Goal: Task Accomplishment & Management: Use online tool/utility

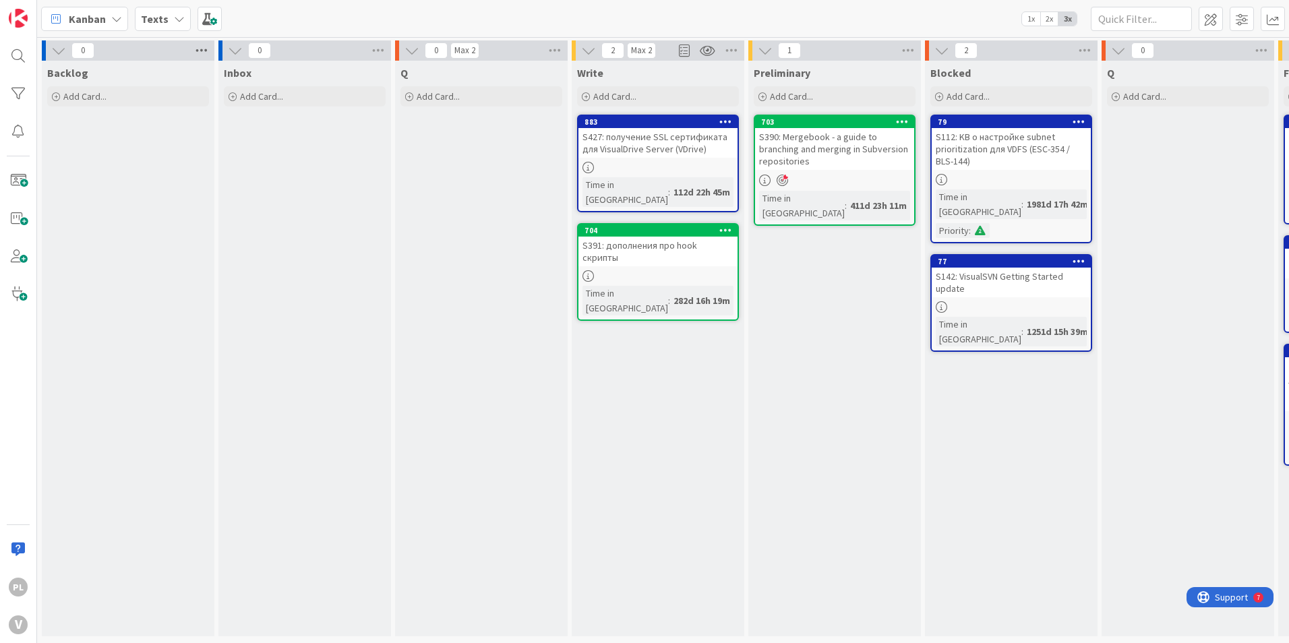
click at [208, 52] on icon at bounding box center [202, 50] width 18 height 20
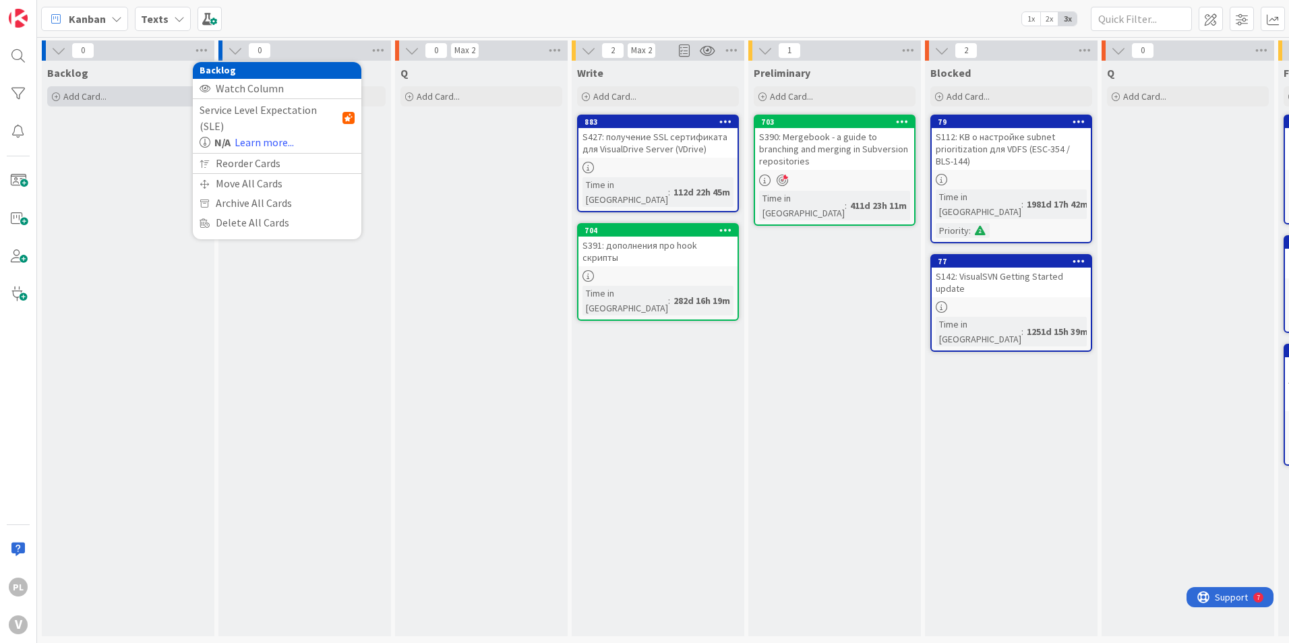
drag, startPoint x: 100, startPoint y: 144, endPoint x: 100, endPoint y: 92, distance: 51.2
click at [100, 144] on div "Backlog Add Card..." at bounding box center [128, 349] width 173 height 576
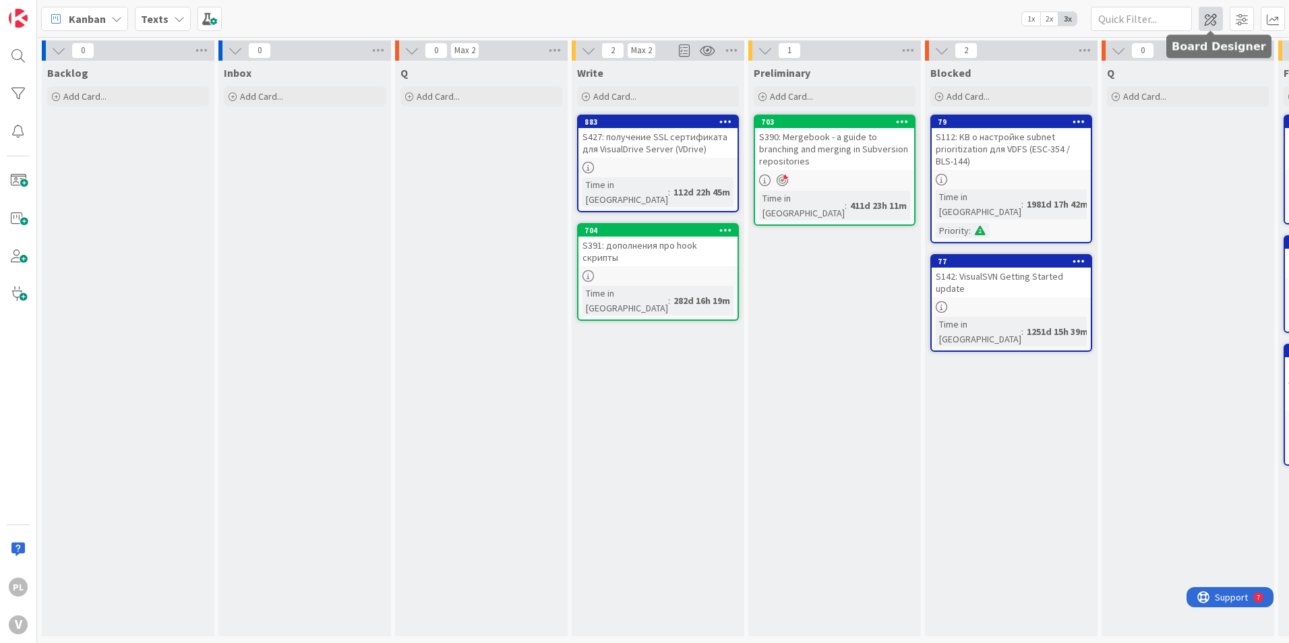
click at [1210, 16] on span at bounding box center [1211, 19] width 24 height 24
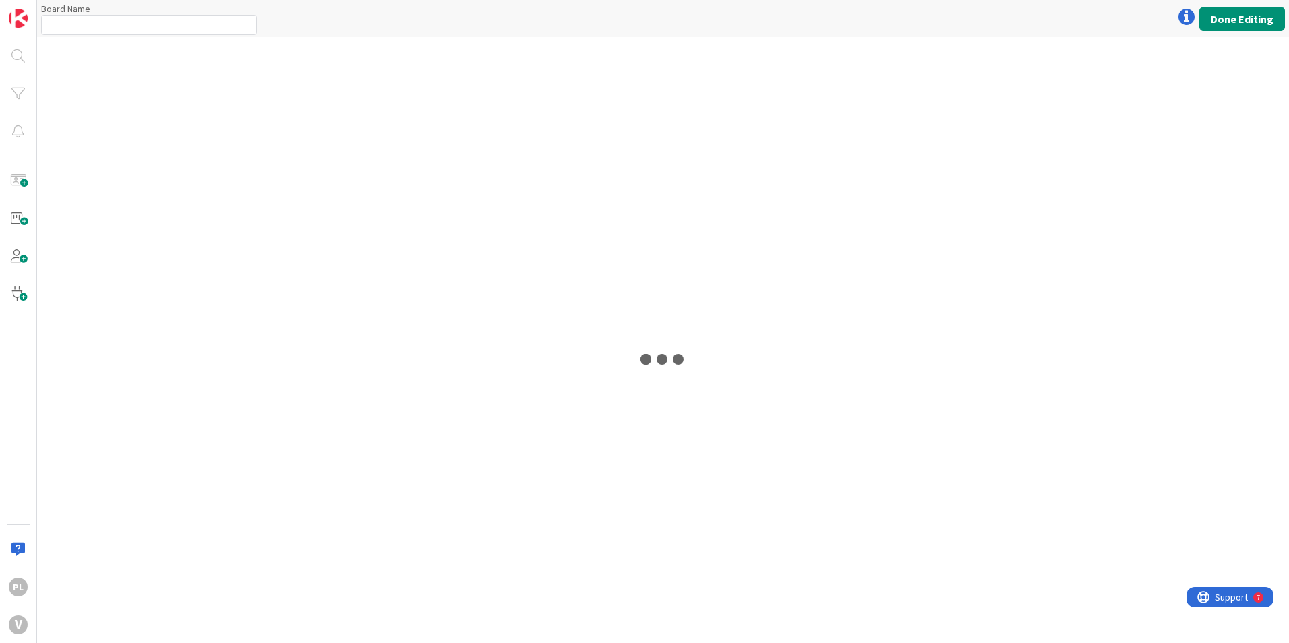
type input "Texts"
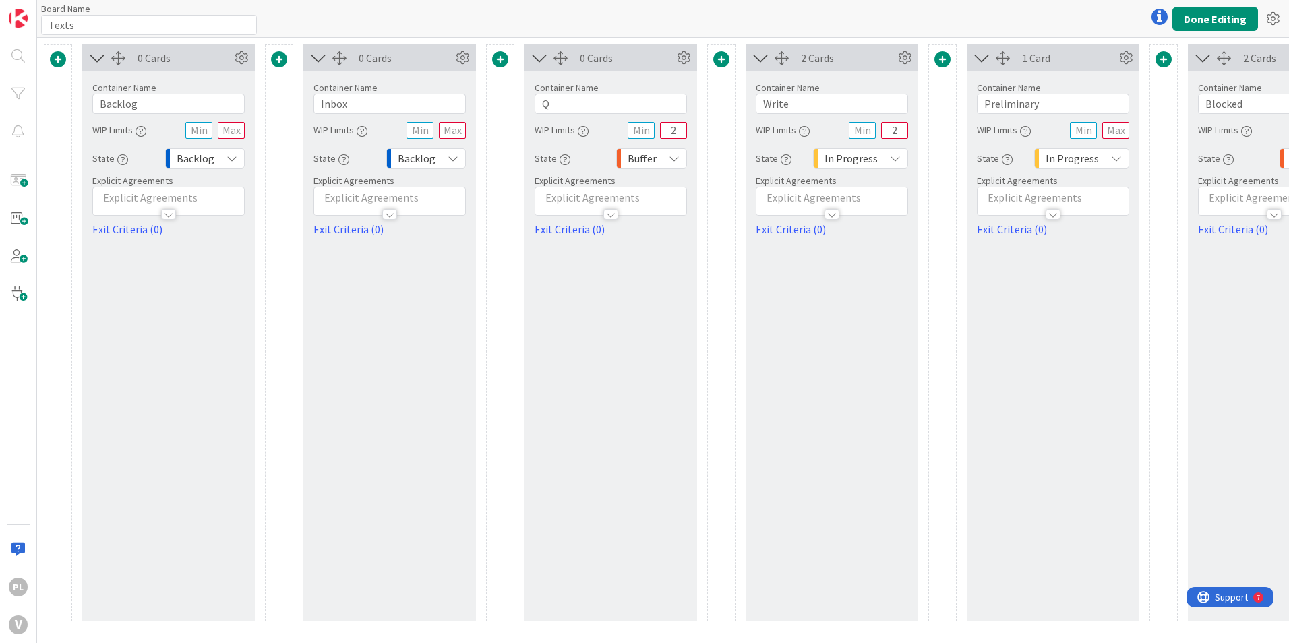
drag, startPoint x: 180, startPoint y: 262, endPoint x: 118, endPoint y: 269, distance: 62.5
click at [231, 65] on icon at bounding box center [241, 58] width 20 height 20
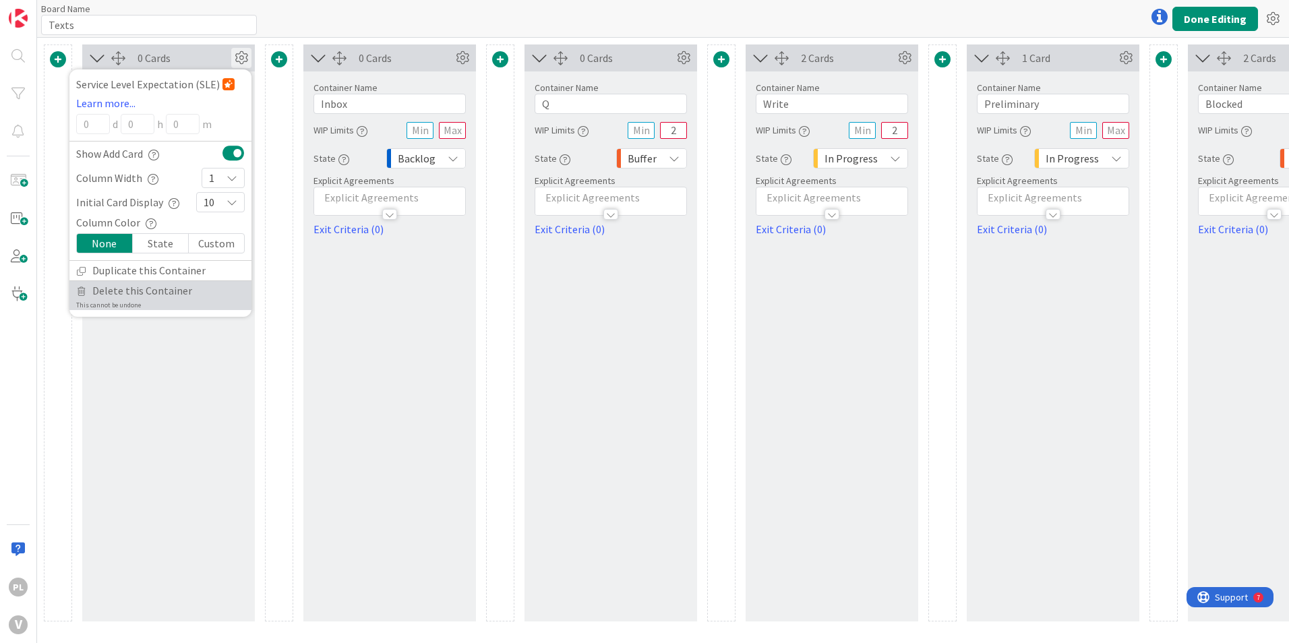
click at [160, 287] on span "Delete this Container" at bounding box center [142, 291] width 100 height 20
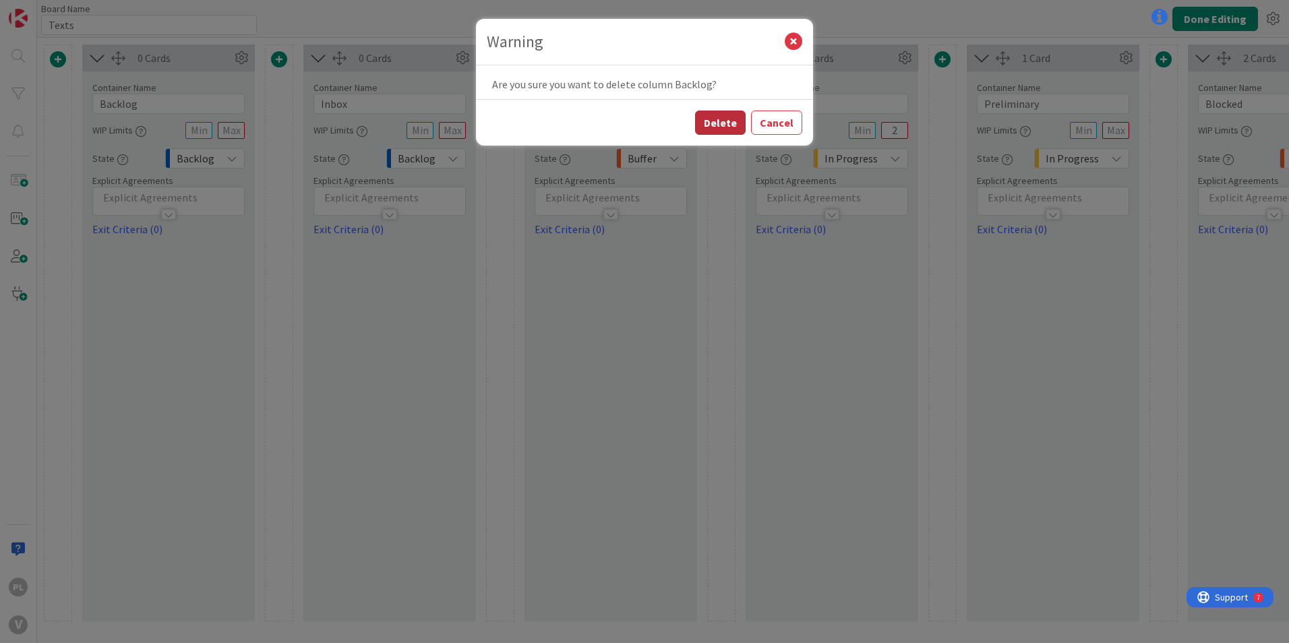
click at [722, 121] on button "Delete" at bounding box center [720, 123] width 51 height 24
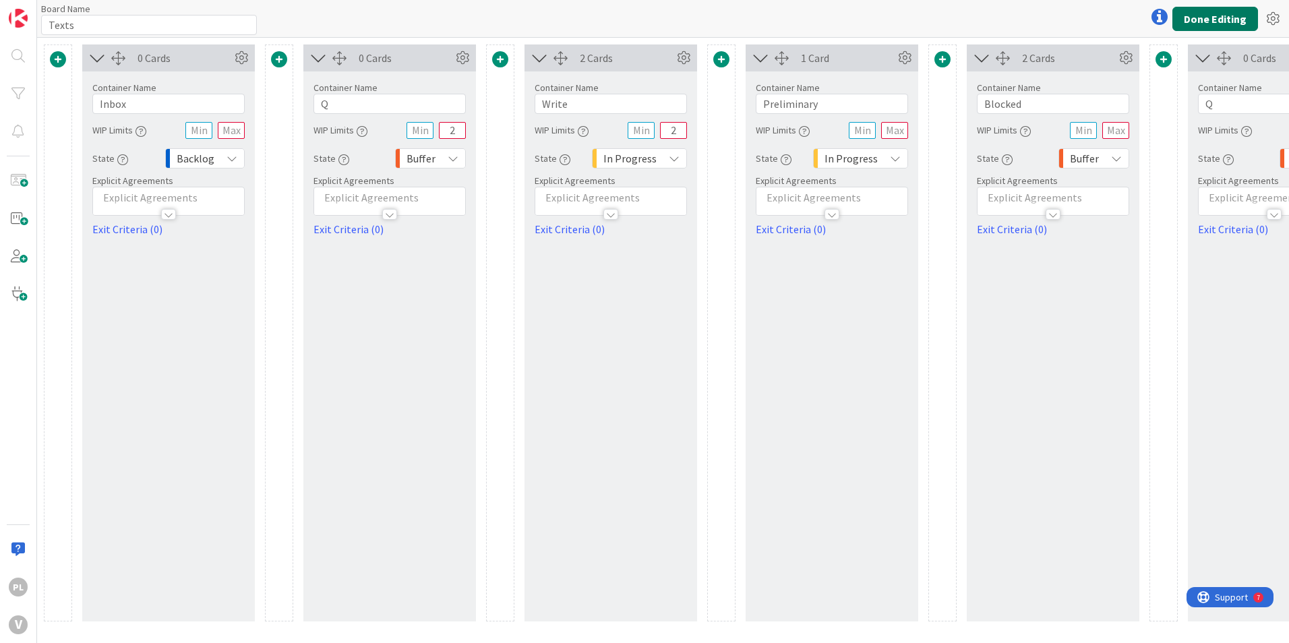
click at [1206, 12] on button "Done Editing" at bounding box center [1215, 19] width 86 height 24
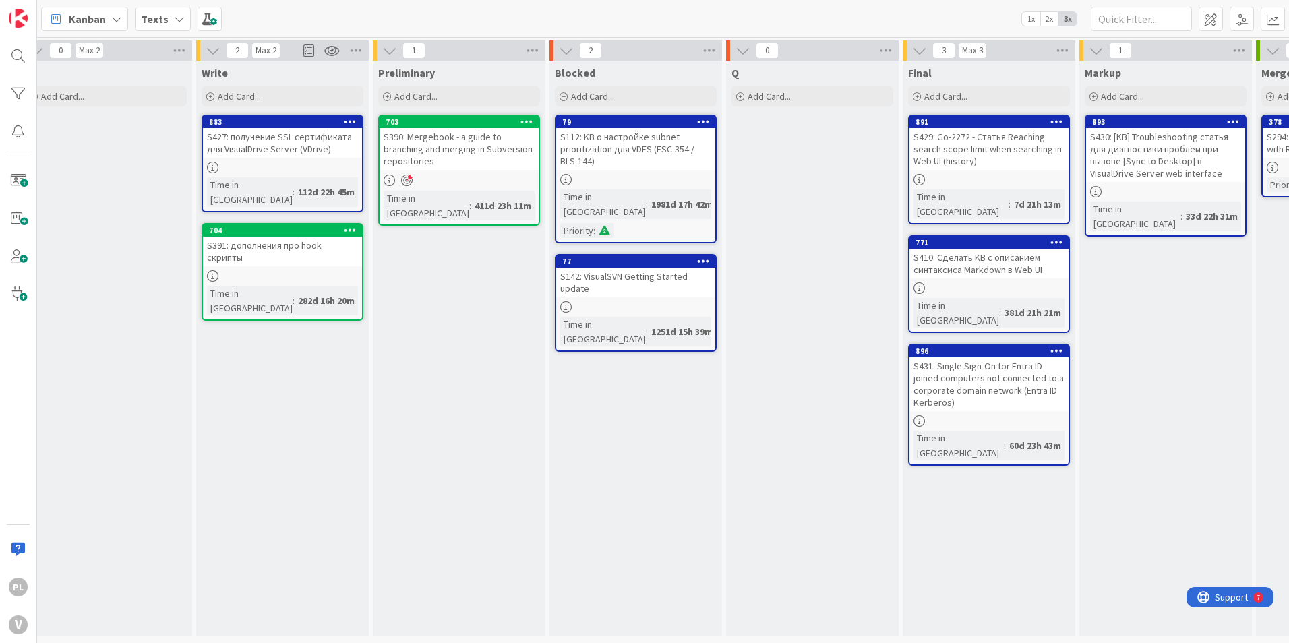
scroll to position [0, 425]
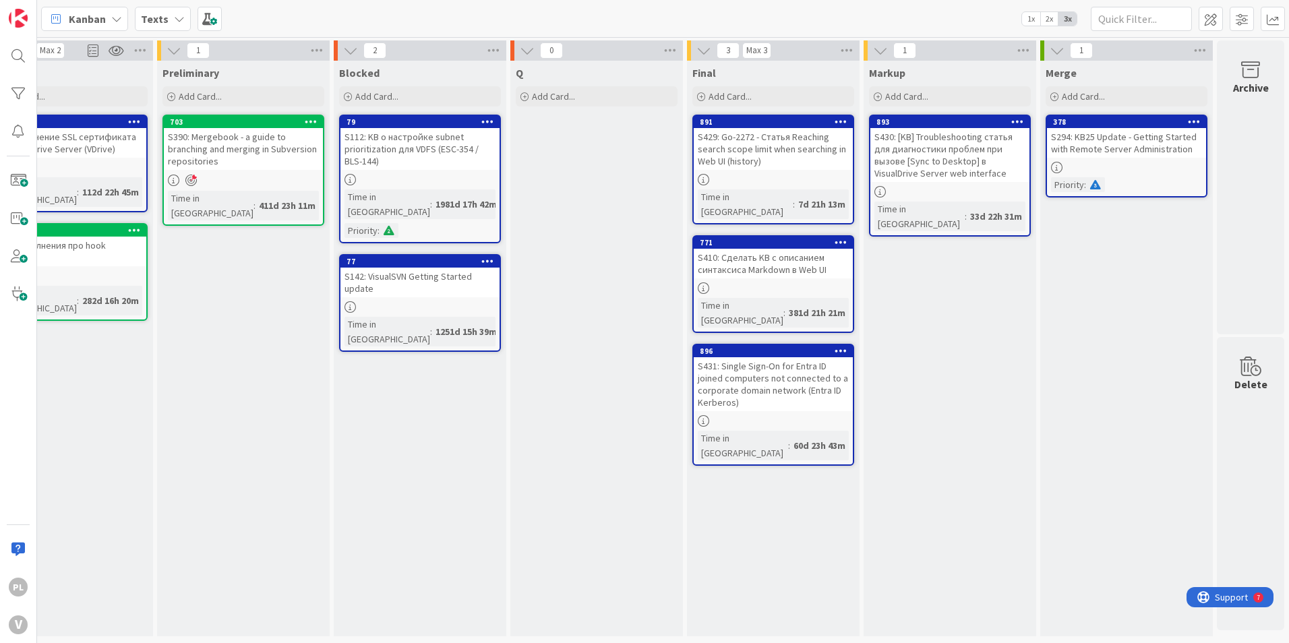
drag, startPoint x: 241, startPoint y: 320, endPoint x: 513, endPoint y: 322, distance: 272.4
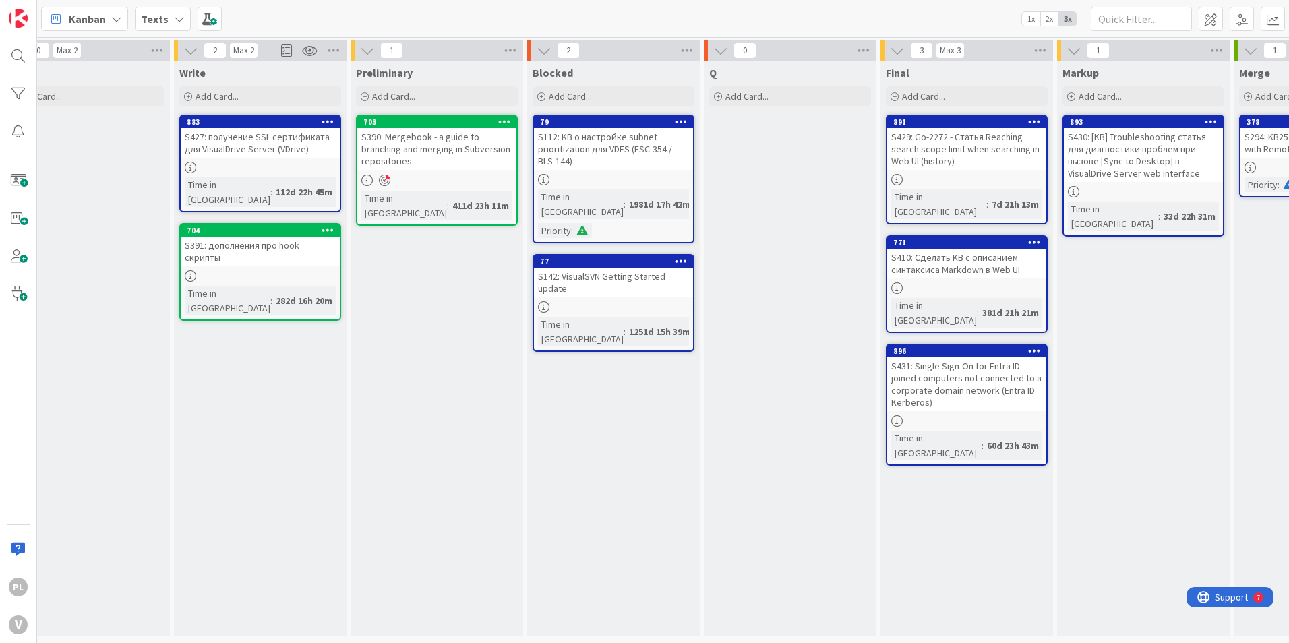
scroll to position [0, 63]
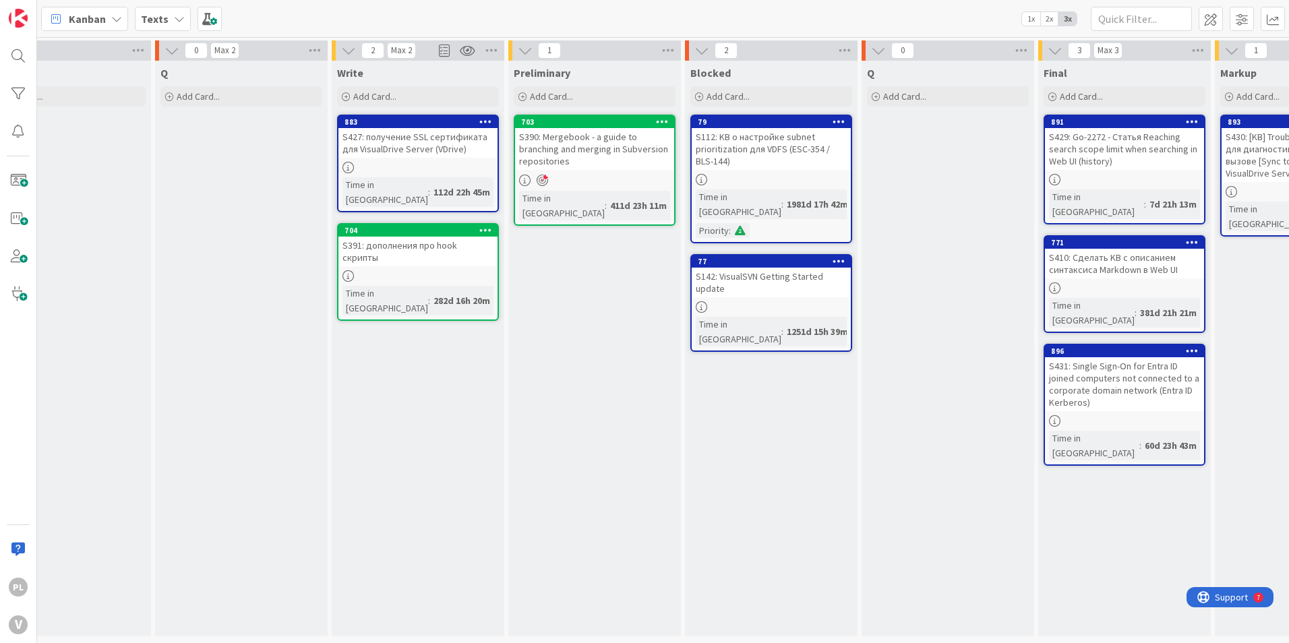
drag, startPoint x: 897, startPoint y: 392, endPoint x: 706, endPoint y: 378, distance: 191.3
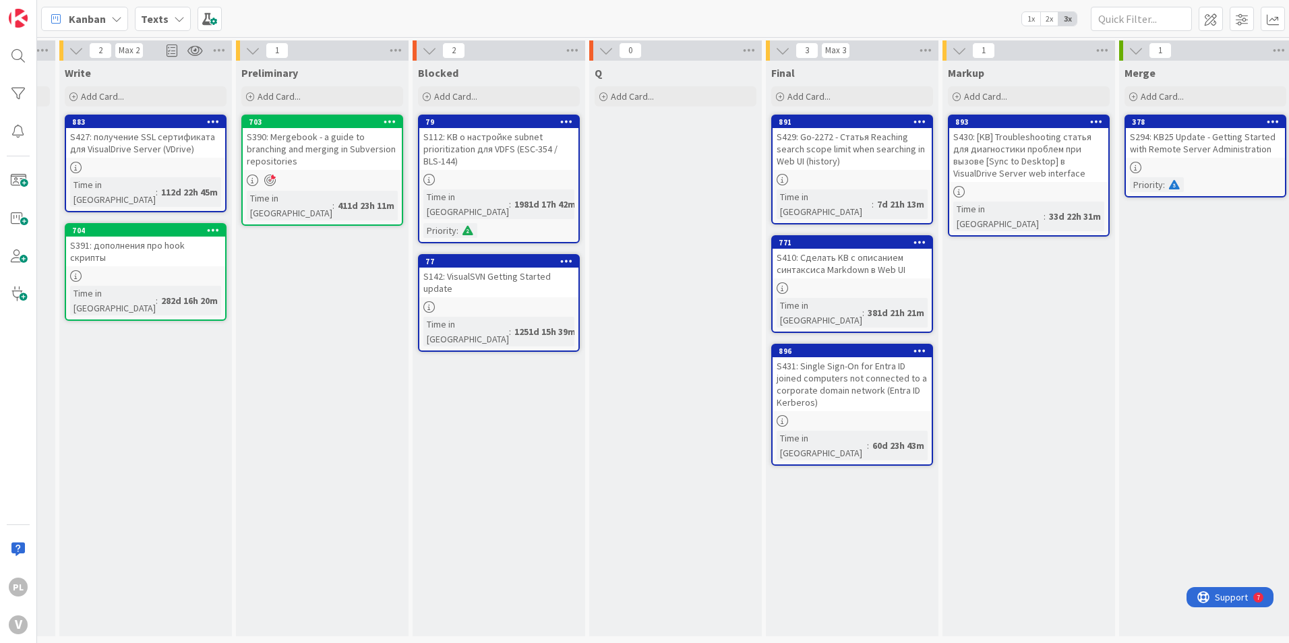
scroll to position [0, 425]
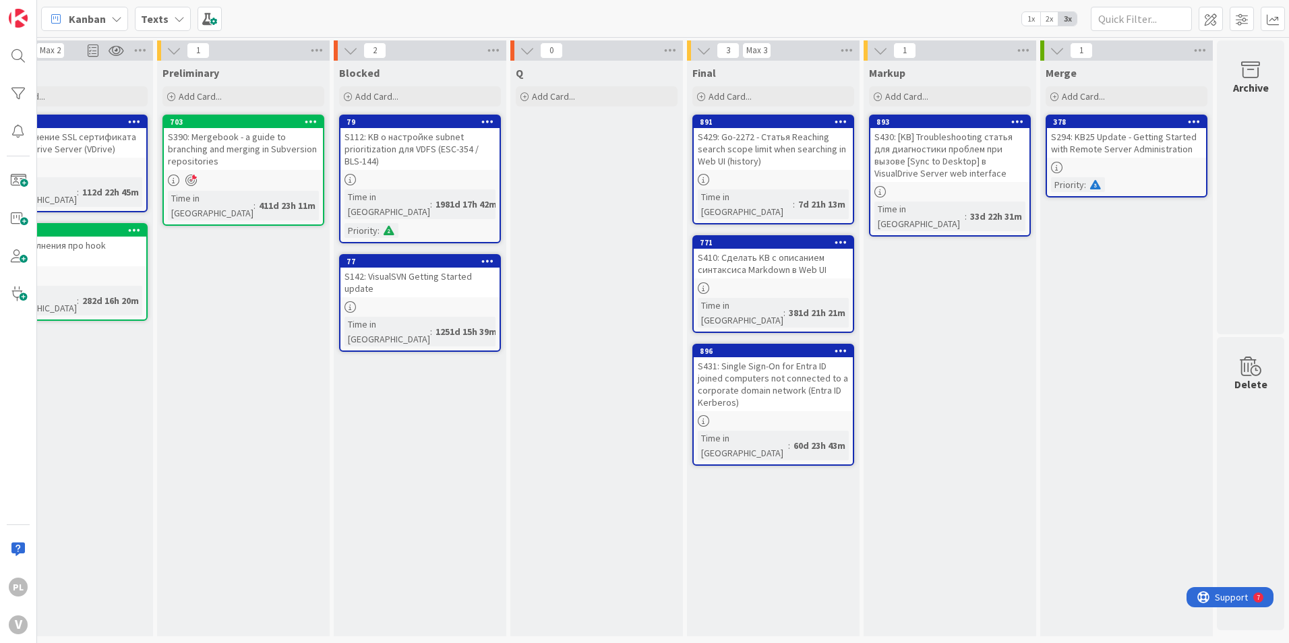
drag, startPoint x: 617, startPoint y: 356, endPoint x: 909, endPoint y: 345, distance: 292.1
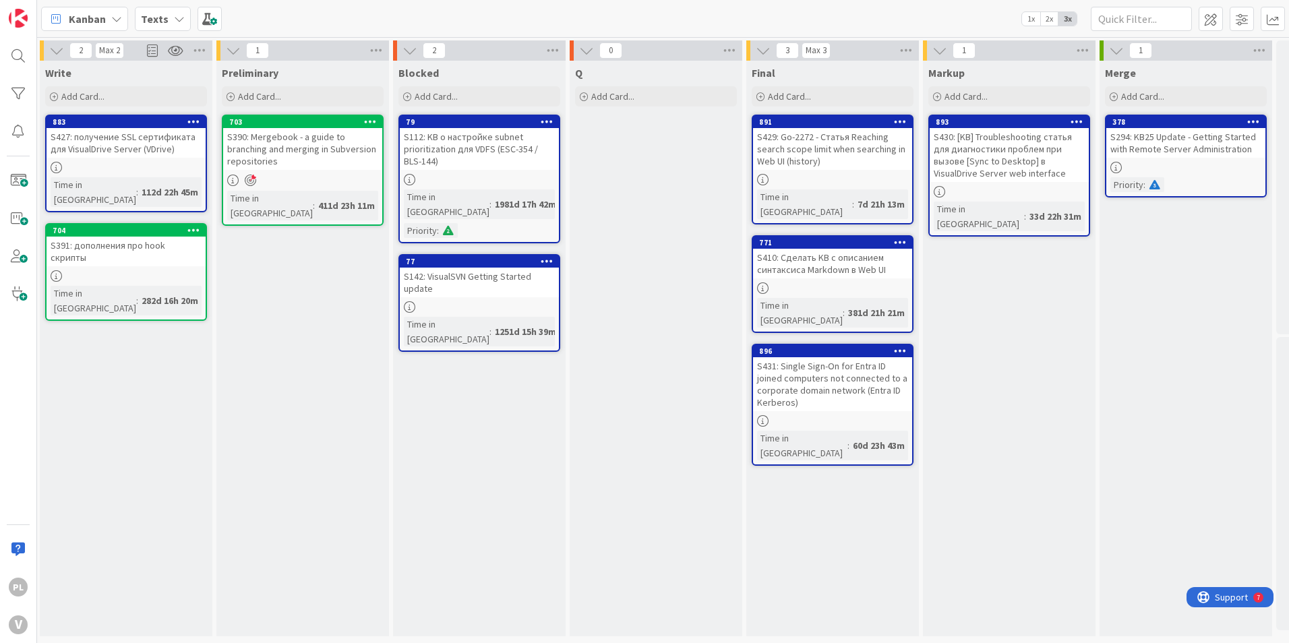
scroll to position [0, 0]
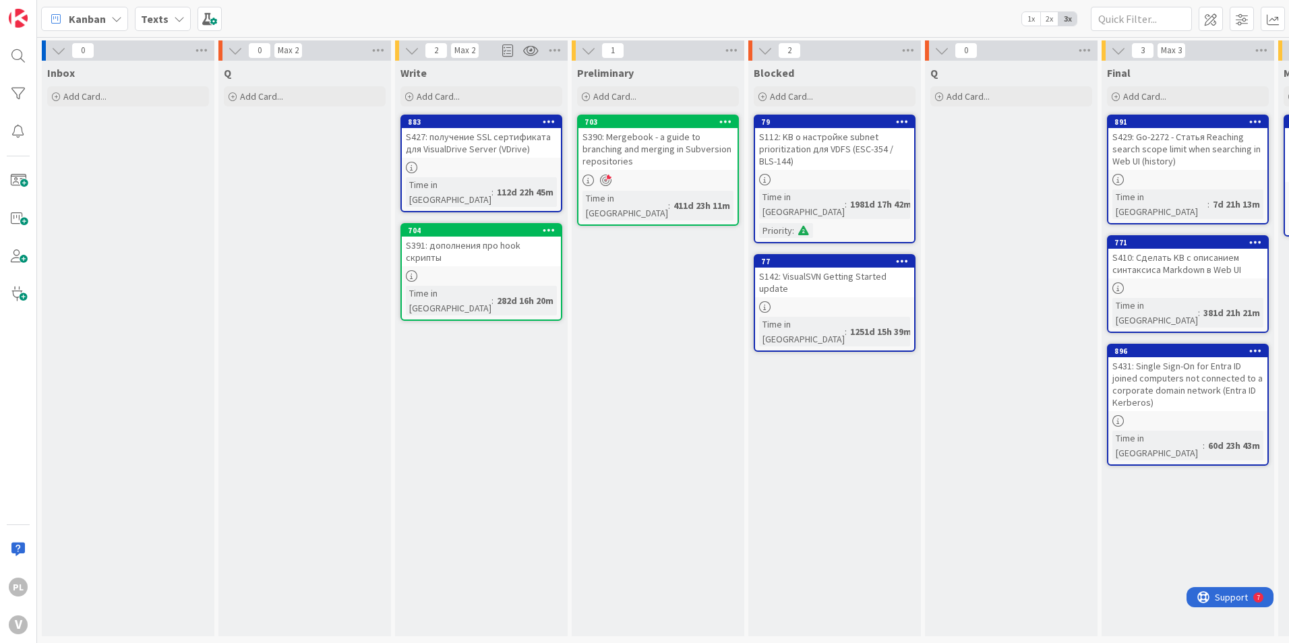
drag, startPoint x: 1054, startPoint y: 319, endPoint x: 514, endPoint y: 274, distance: 541.9
drag, startPoint x: 877, startPoint y: 289, endPoint x: 934, endPoint y: 243, distance: 72.9
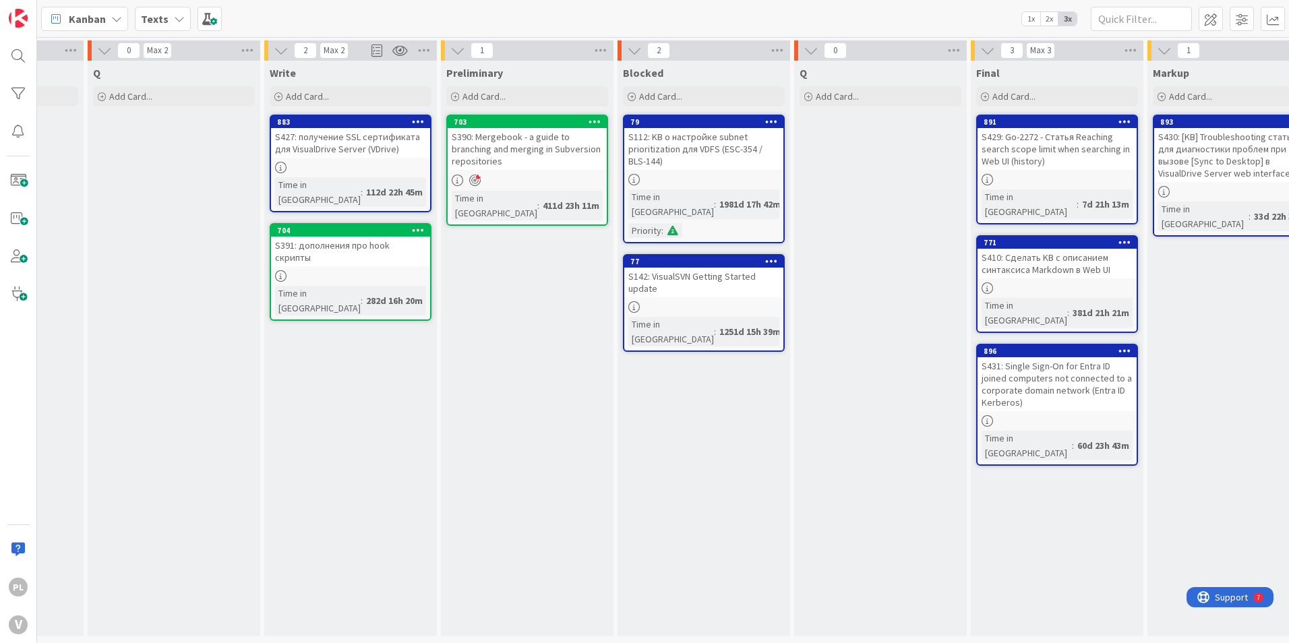
scroll to position [4, 425]
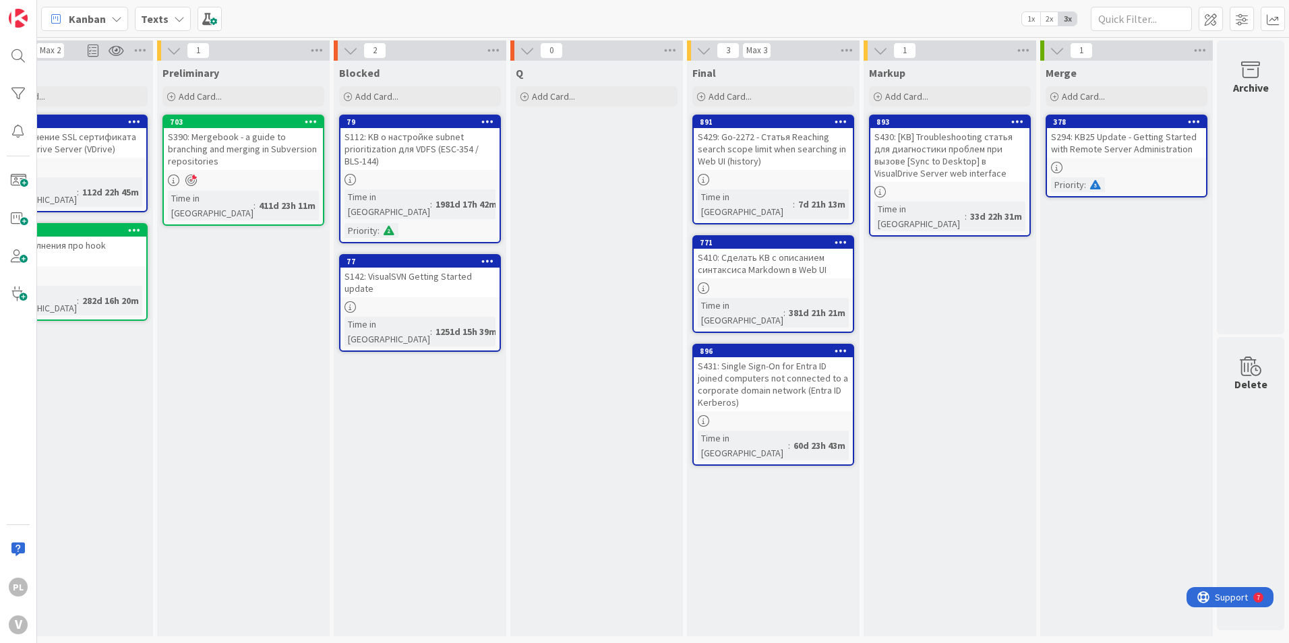
drag, startPoint x: 949, startPoint y: 221, endPoint x: 1313, endPoint y: 200, distance: 365.4
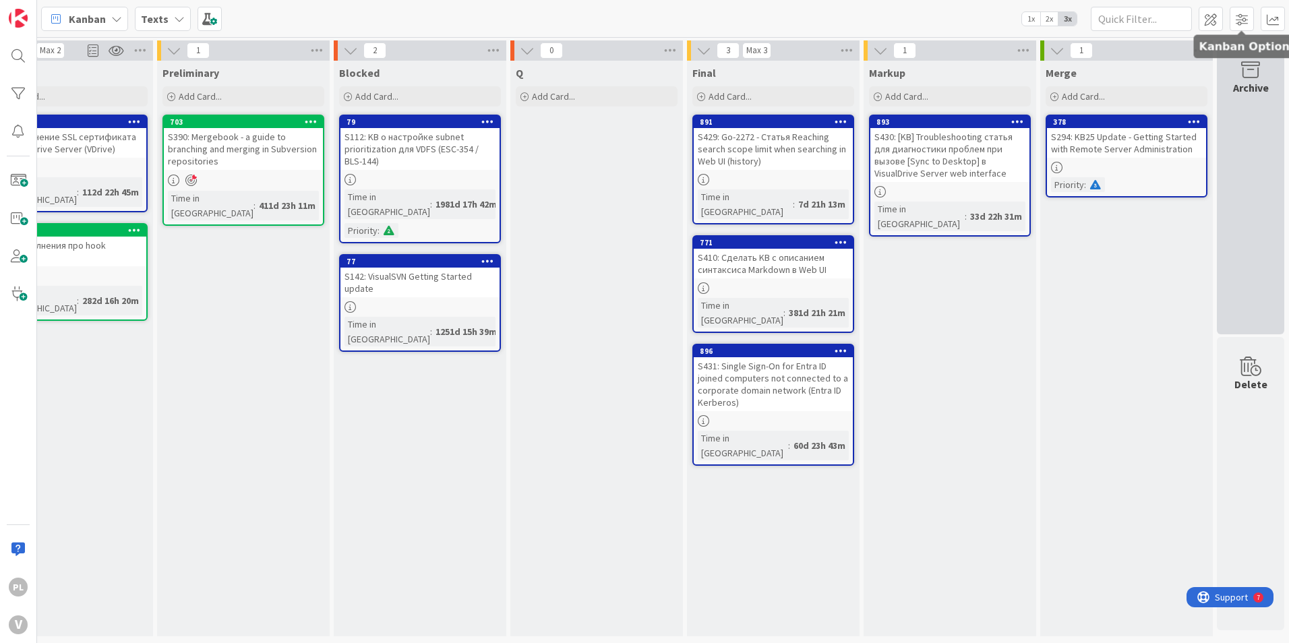
click at [1244, 80] on div "Archive" at bounding box center [1251, 88] width 36 height 16
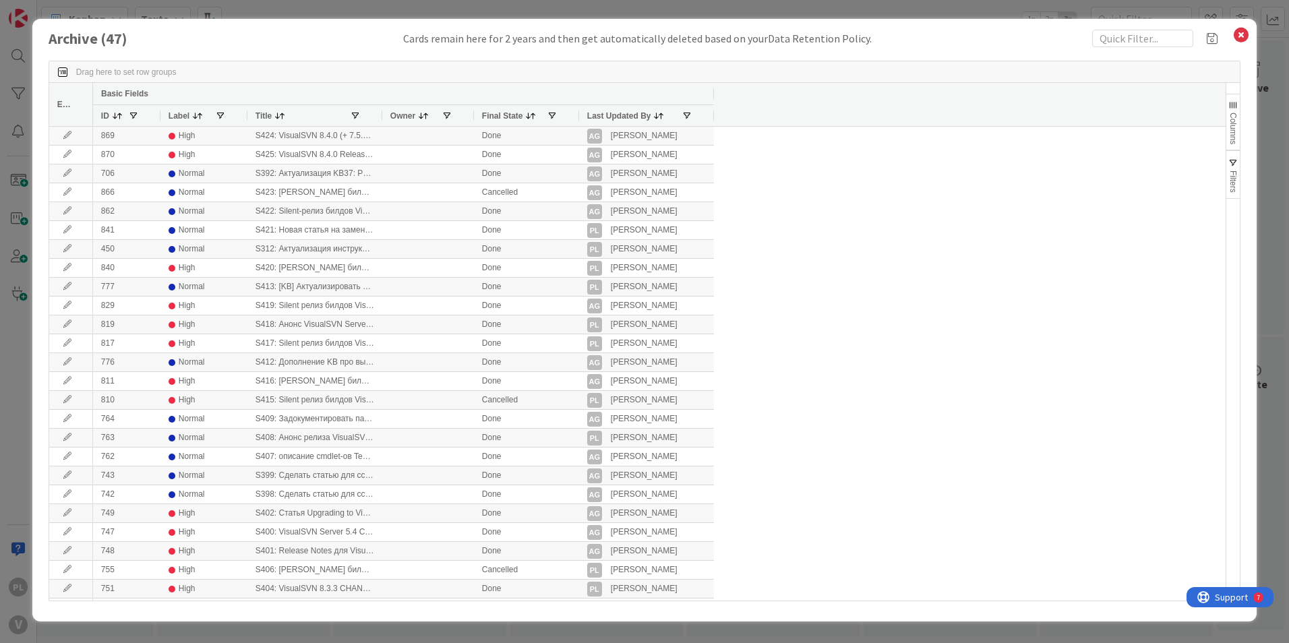
scroll to position [0, 0]
drag, startPoint x: 758, startPoint y: 392, endPoint x: 789, endPoint y: 200, distance: 194.0
drag, startPoint x: 825, startPoint y: 303, endPoint x: 827, endPoint y: 124, distance: 178.7
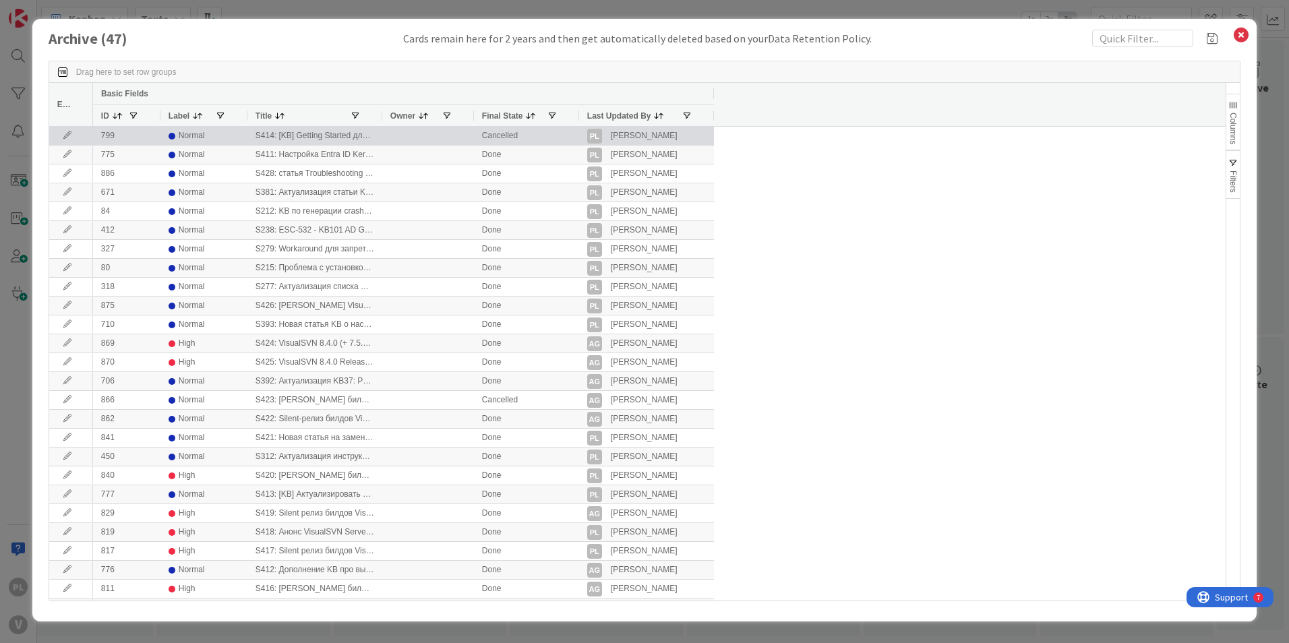
click at [514, 137] on div "Cancelled" at bounding box center [526, 136] width 105 height 18
click at [326, 140] on div "S414: [KB] Getting Started для VisualDrive Server (VDrive)" at bounding box center [314, 136] width 135 height 18
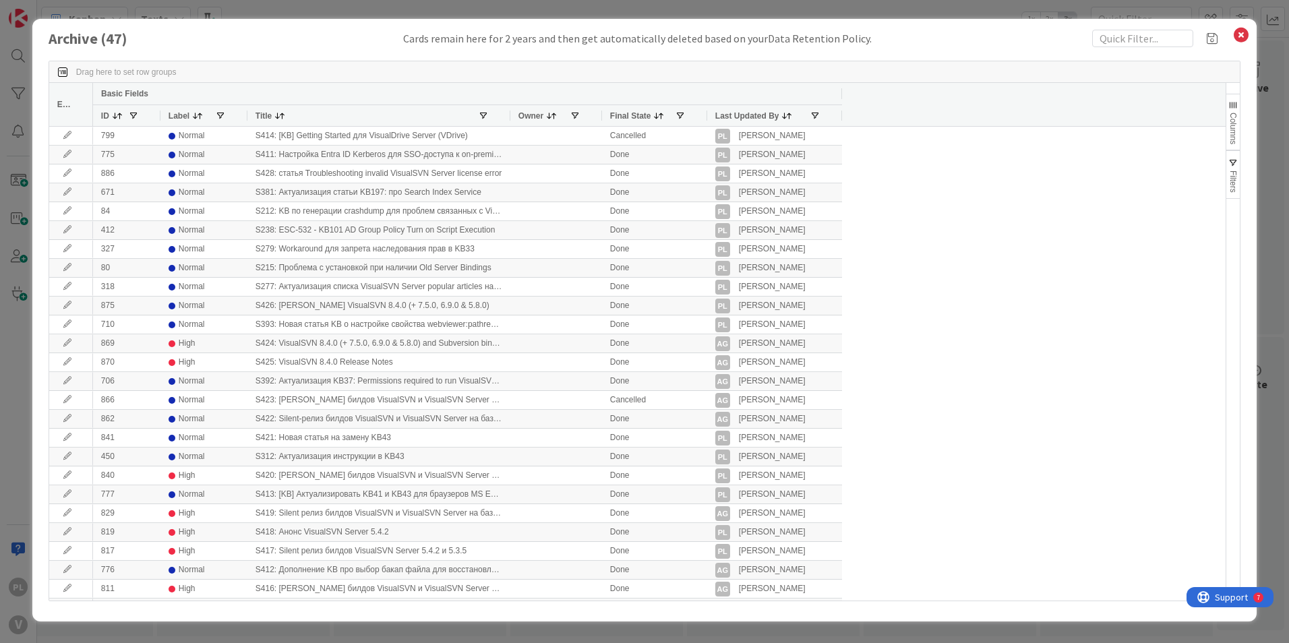
drag, startPoint x: 380, startPoint y: 120, endPoint x: 508, endPoint y: 132, distance: 128.7
click at [508, 132] on div "Edit Basic Fields ID Label Title Owner Final State Last Updated By 869 High S42…" at bounding box center [637, 342] width 1176 height 518
click at [1246, 38] on icon at bounding box center [1241, 35] width 18 height 19
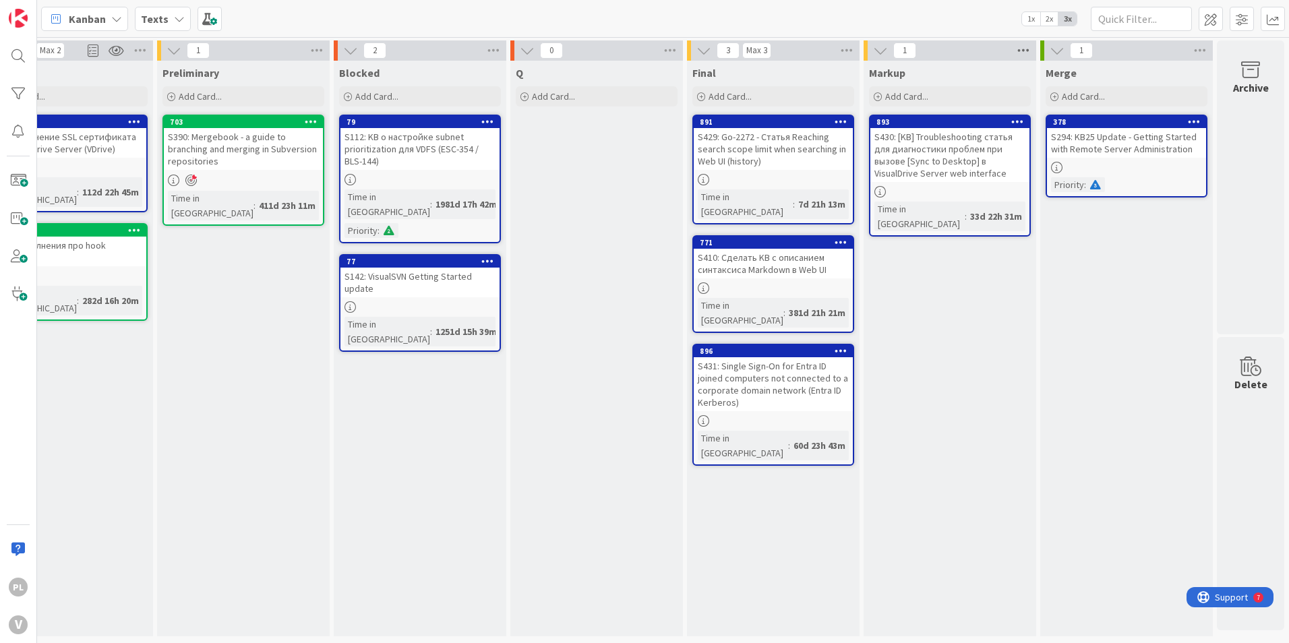
click at [1016, 49] on icon at bounding box center [1024, 50] width 18 height 20
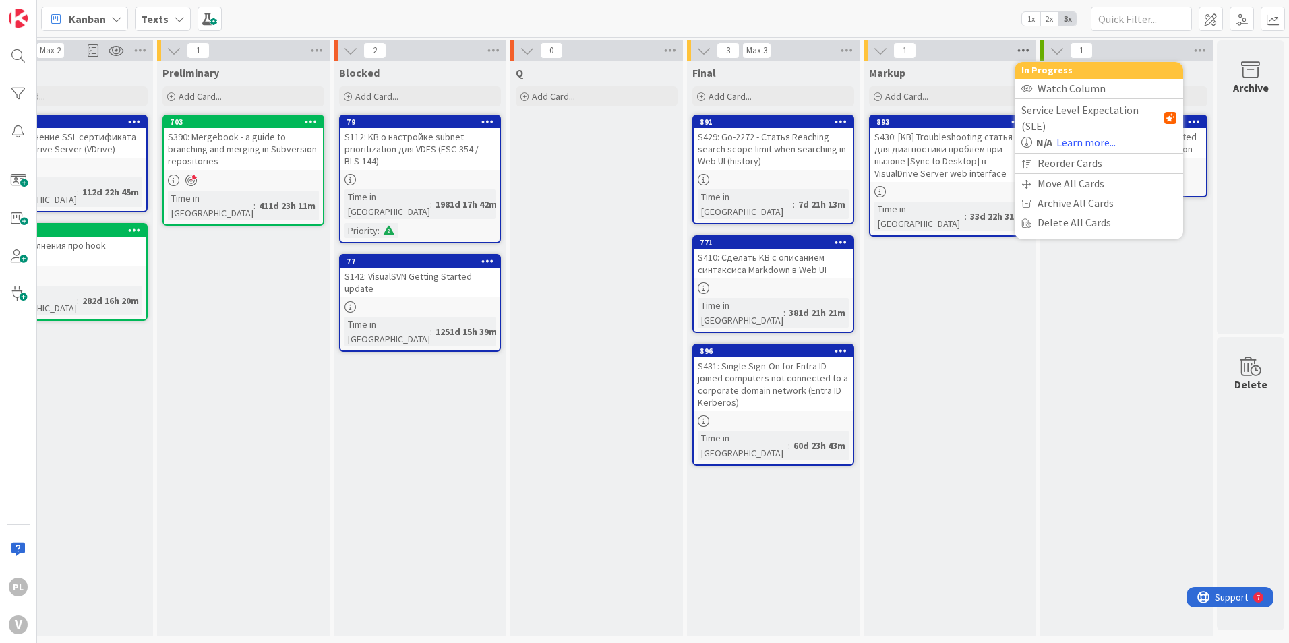
click at [1016, 49] on icon at bounding box center [1024, 50] width 18 height 20
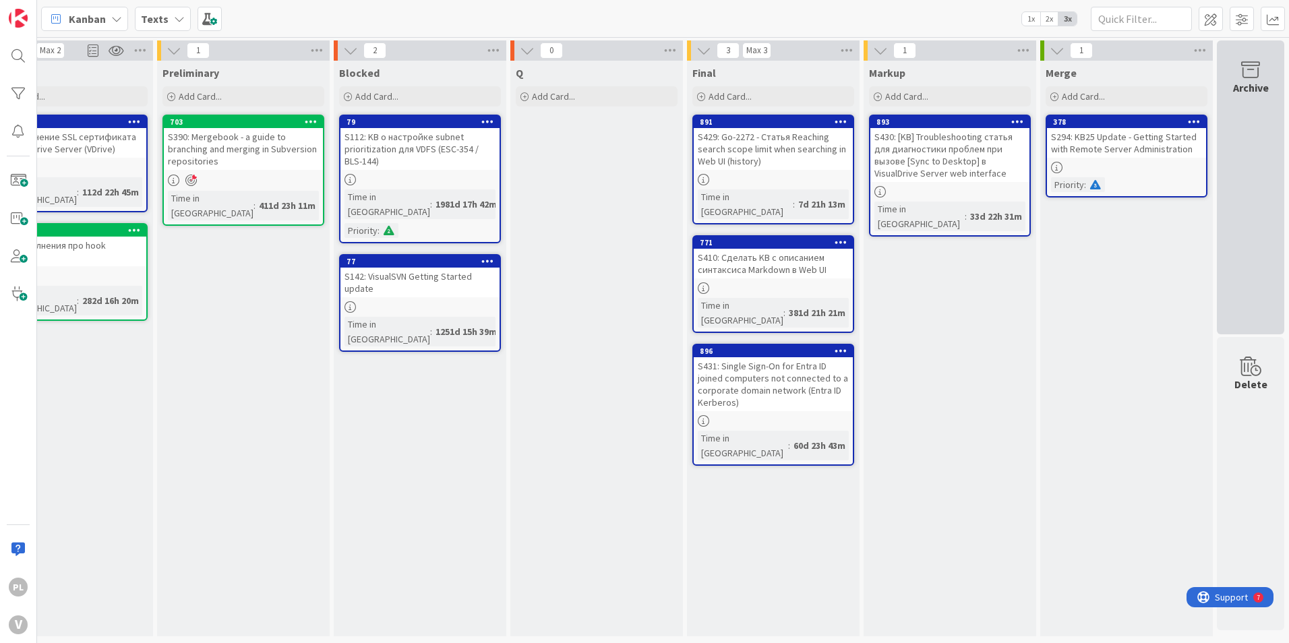
click at [1251, 89] on div "Archive" at bounding box center [1251, 88] width 36 height 16
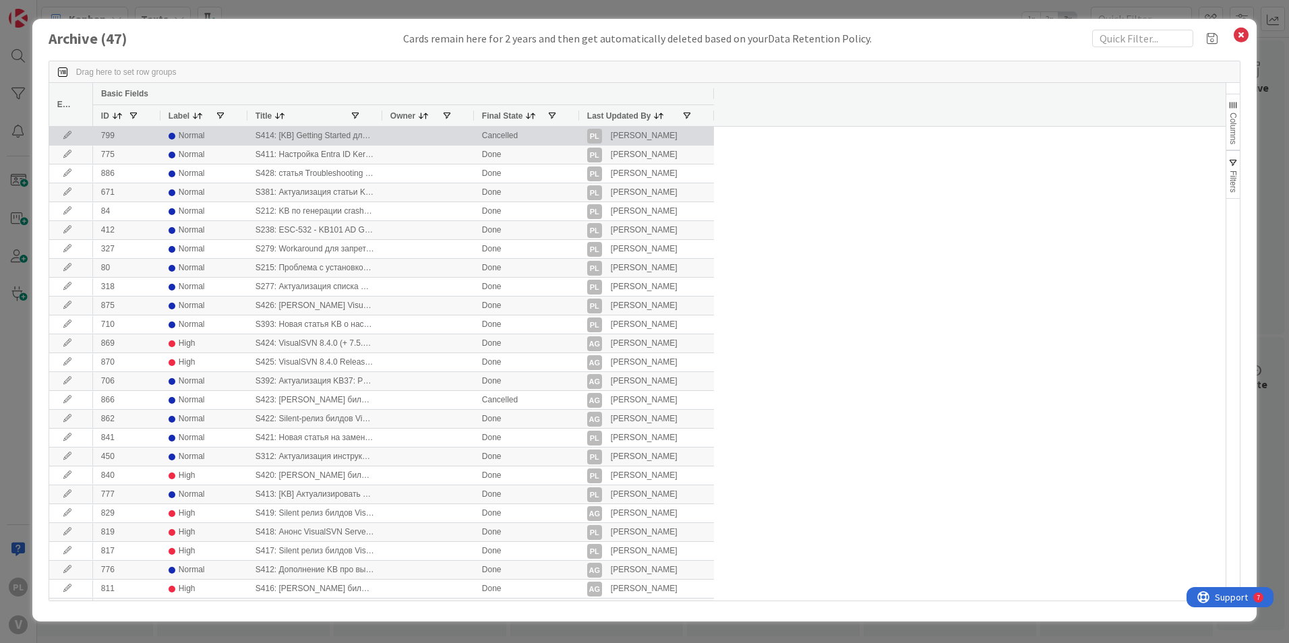
click at [336, 141] on div "S414: [KB] Getting Started для VisualDrive Server (VDrive)" at bounding box center [314, 136] width 135 height 18
click at [101, 136] on div "799" at bounding box center [126, 136] width 67 height 18
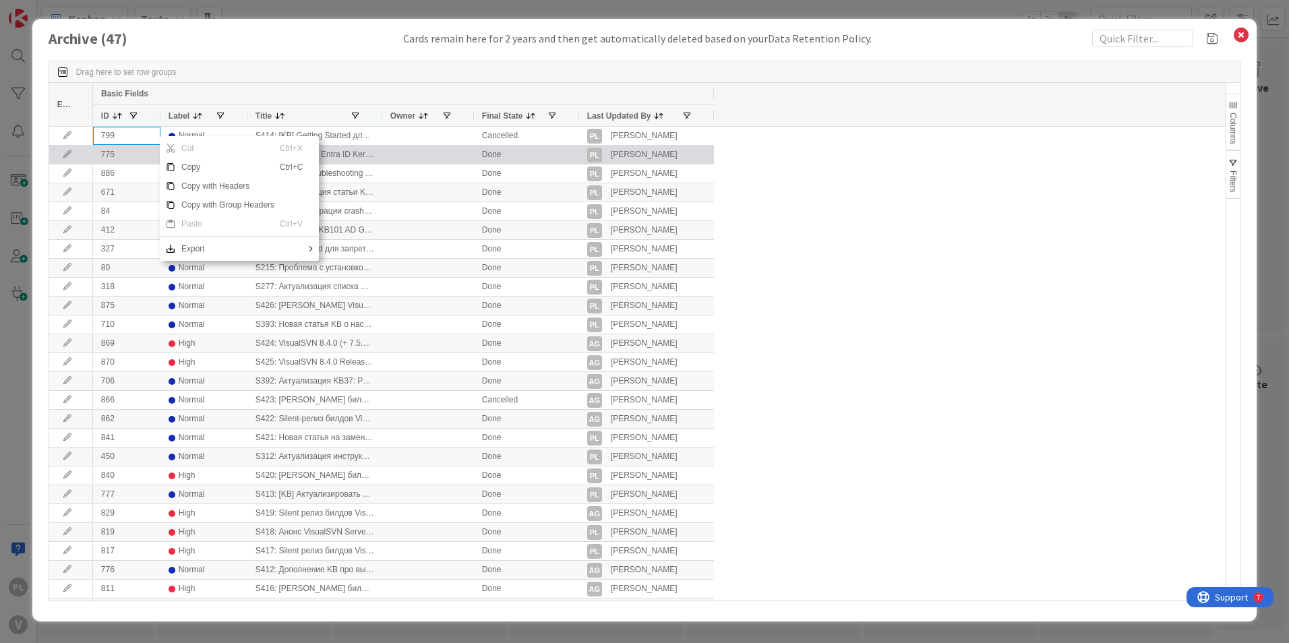
click at [131, 140] on div "799" at bounding box center [126, 136] width 67 height 18
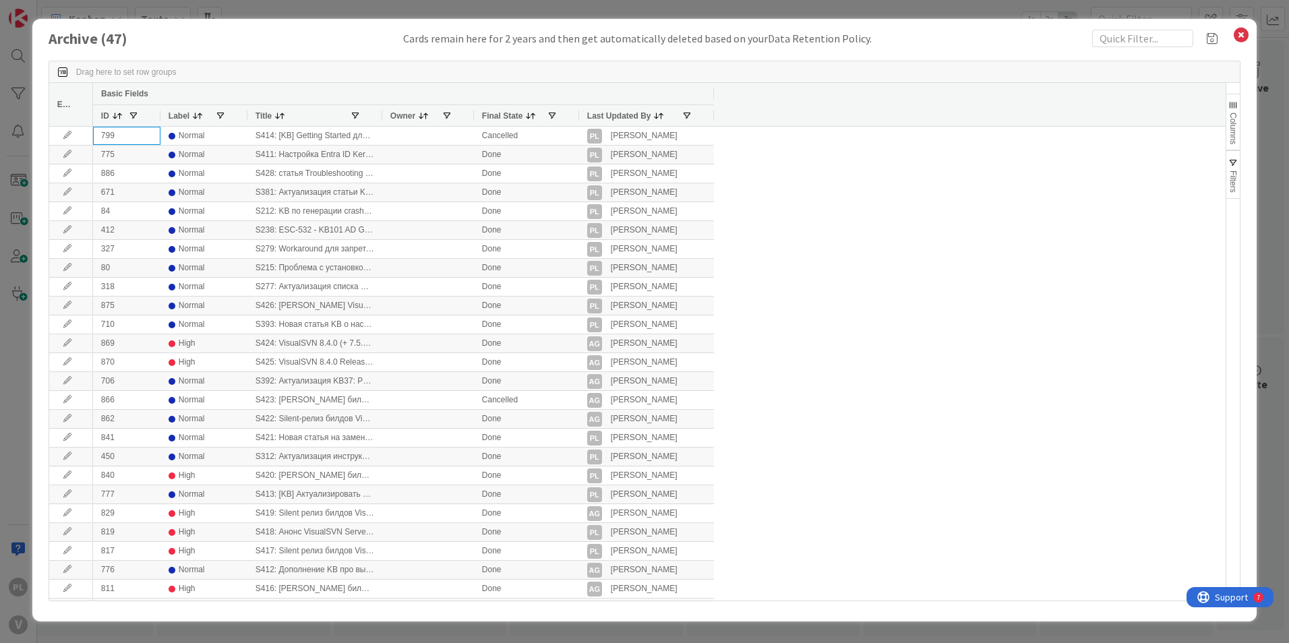
drag, startPoint x: 136, startPoint y: 136, endPoint x: 51, endPoint y: 147, distance: 85.0
click at [51, 147] on div "799 Normal S414: [KB] Getting Started для VisualDrive Server (VDrive) Cancelled…" at bounding box center [632, 364] width 1166 height 474
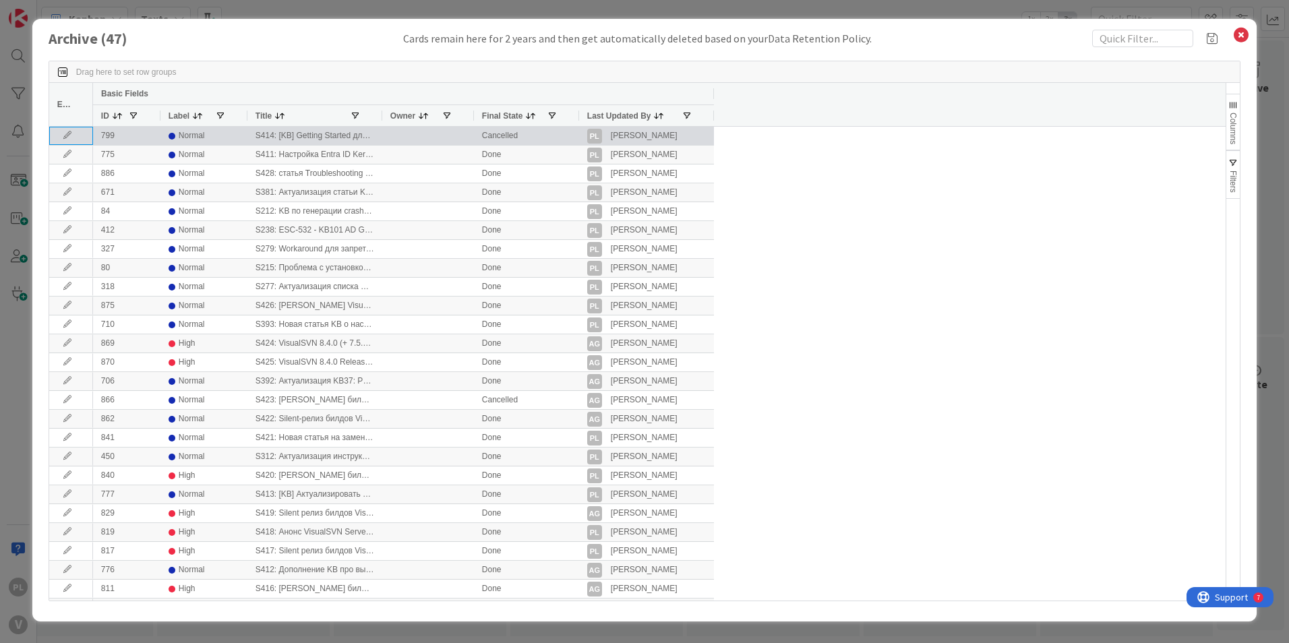
click at [69, 130] on div at bounding box center [71, 136] width 44 height 18
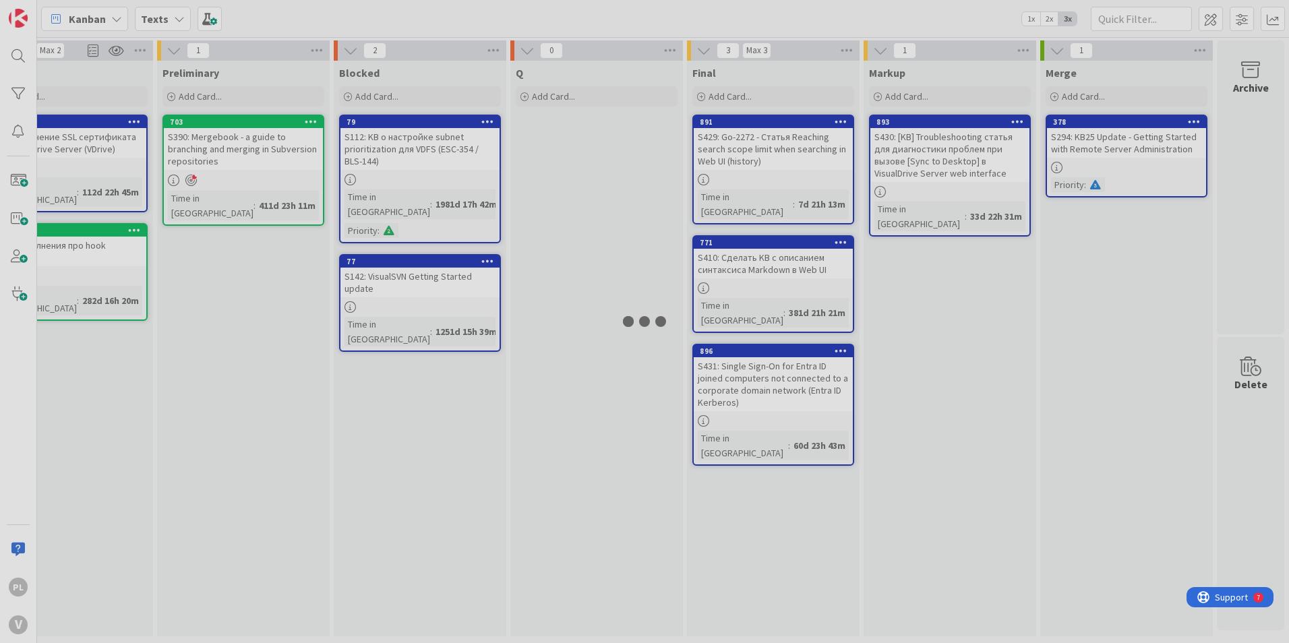
click at [70, 133] on div at bounding box center [644, 321] width 1289 height 643
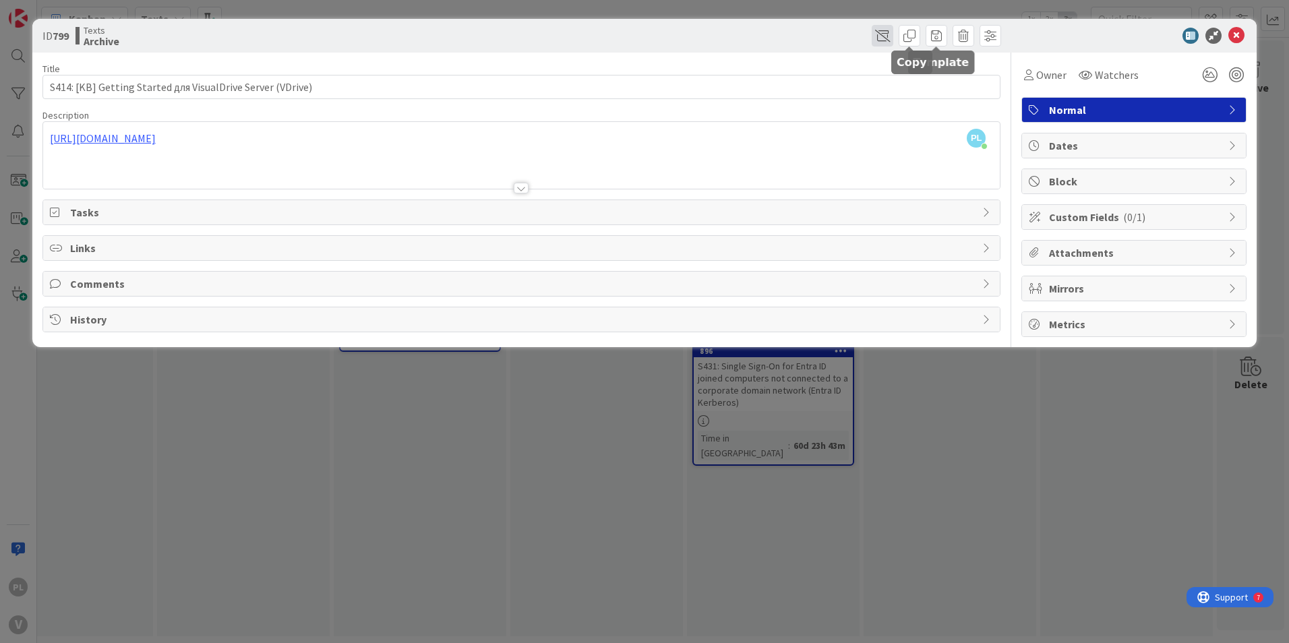
click at [890, 30] on span at bounding box center [883, 36] width 22 height 22
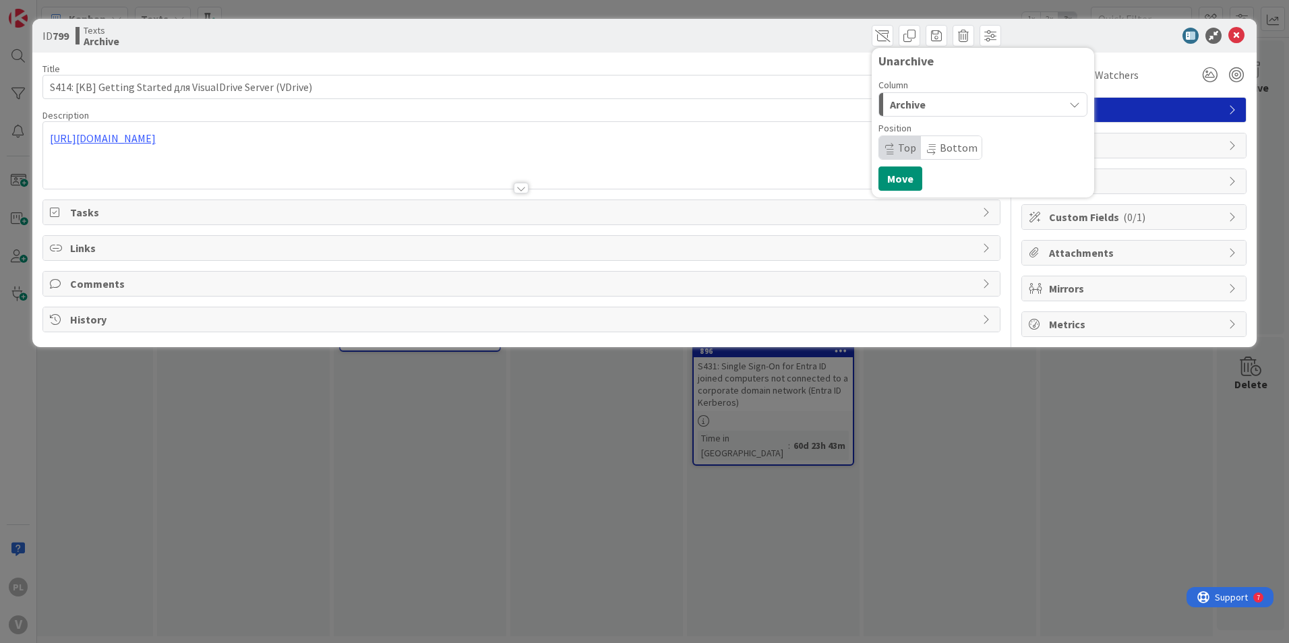
click at [959, 105] on div "Archive" at bounding box center [975, 105] width 177 height 22
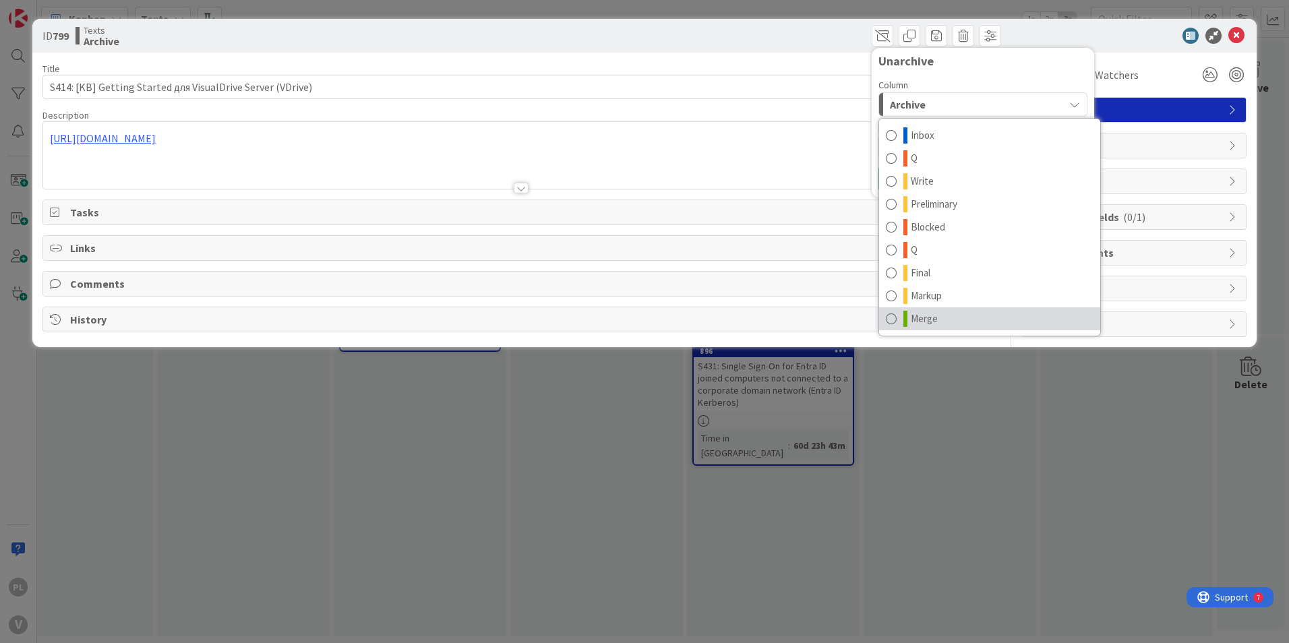
click at [950, 316] on link "Merge" at bounding box center [989, 318] width 221 height 23
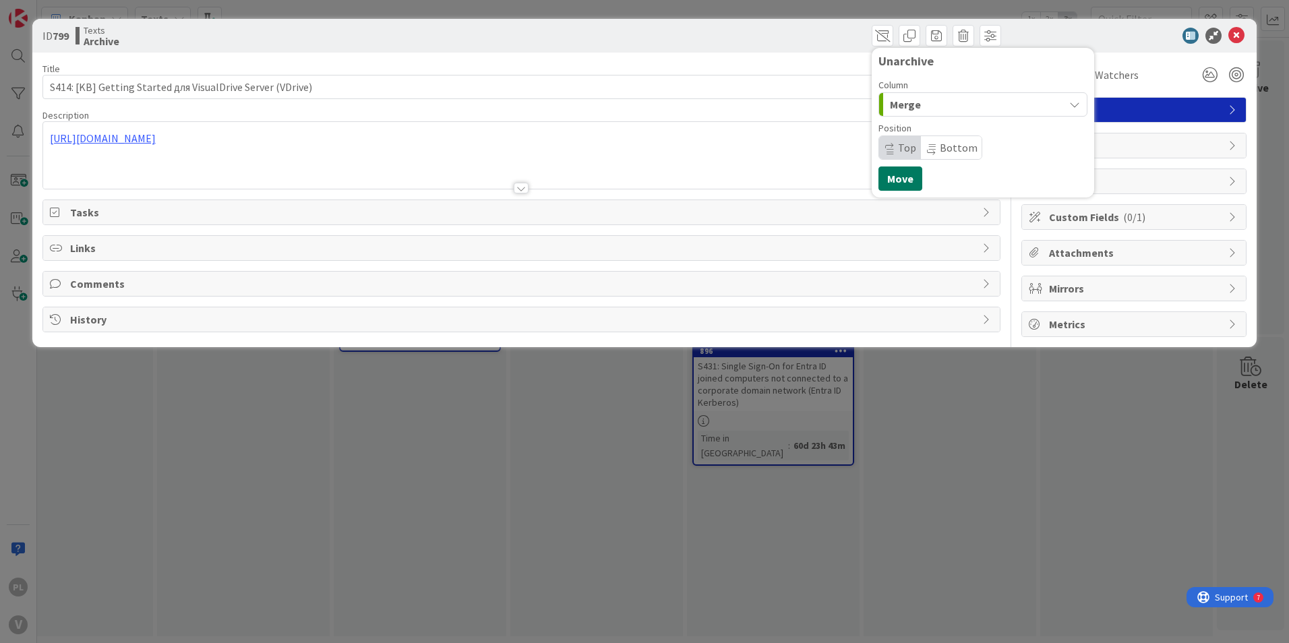
click at [905, 187] on button "Move" at bounding box center [900, 179] width 44 height 24
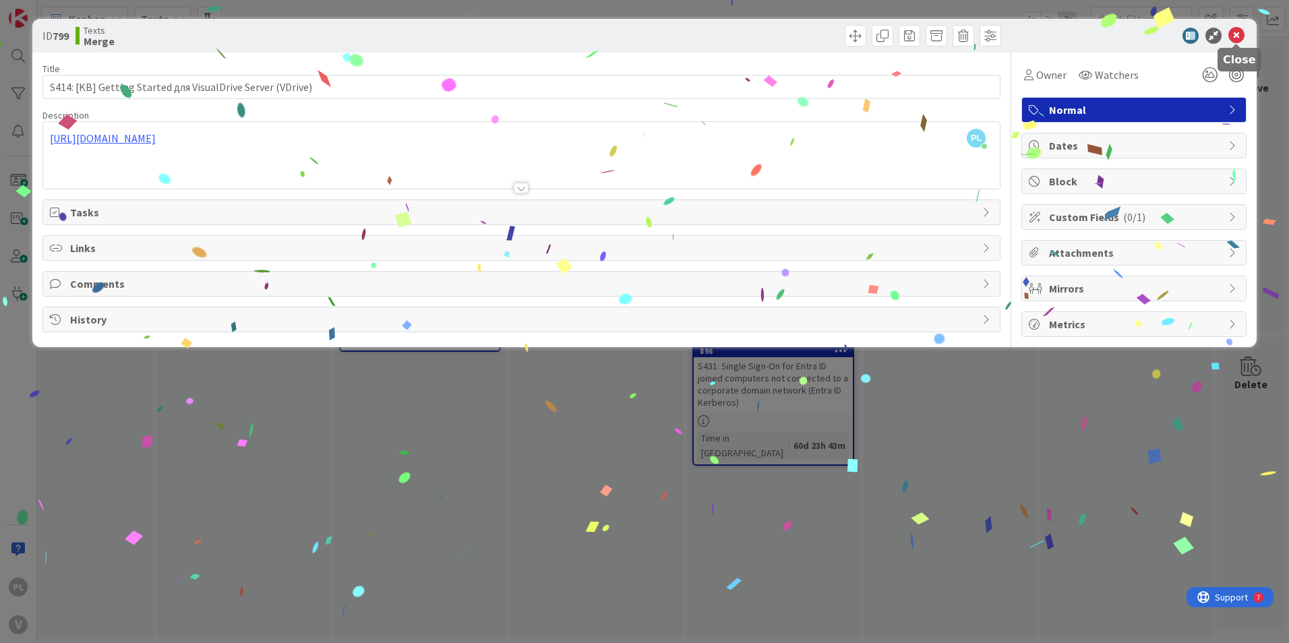
click at [1241, 38] on icon at bounding box center [1236, 36] width 16 height 16
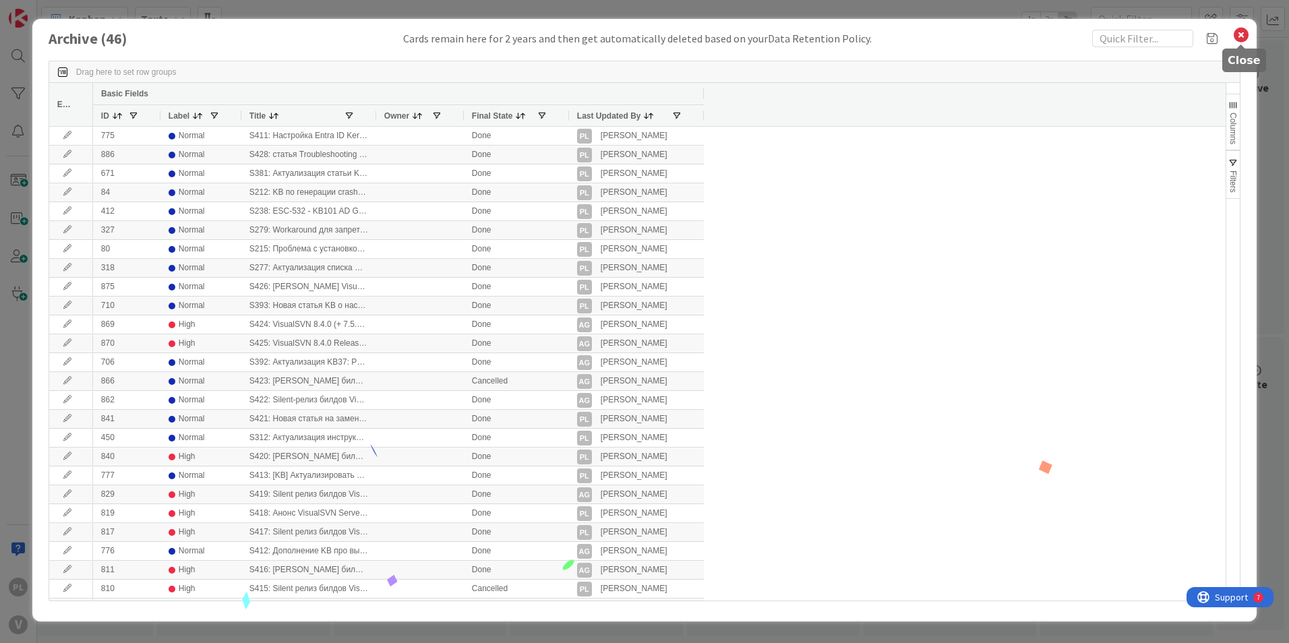
click at [1241, 35] on icon at bounding box center [1241, 35] width 18 height 19
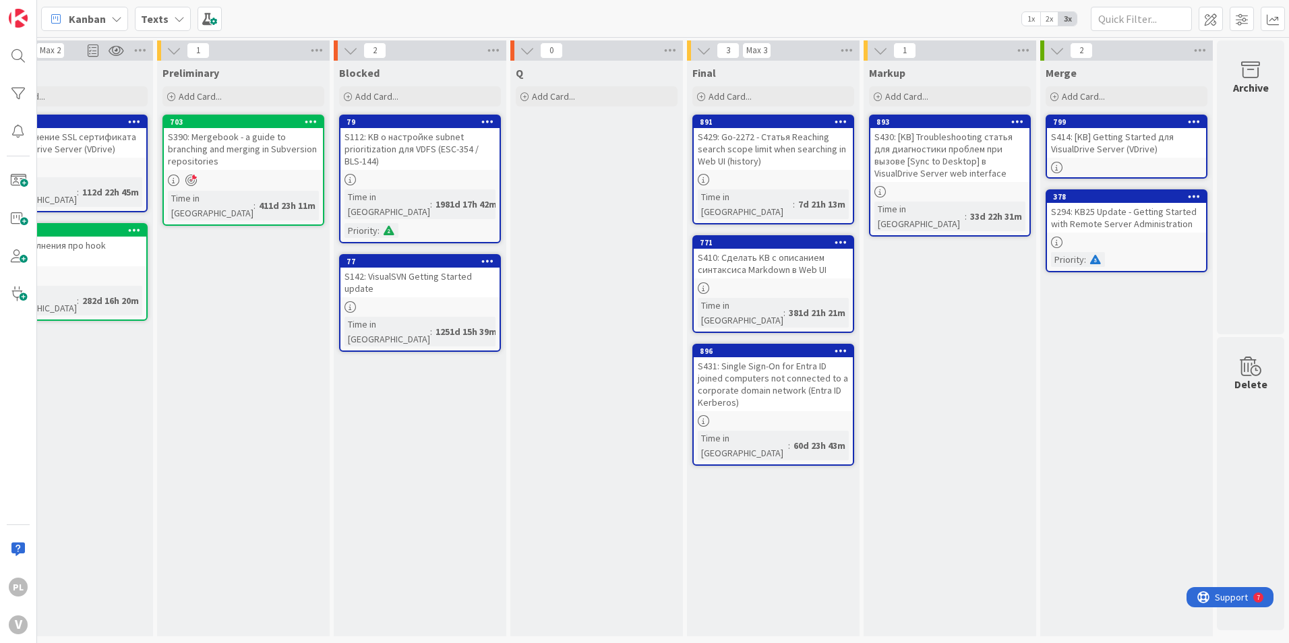
scroll to position [0, 425]
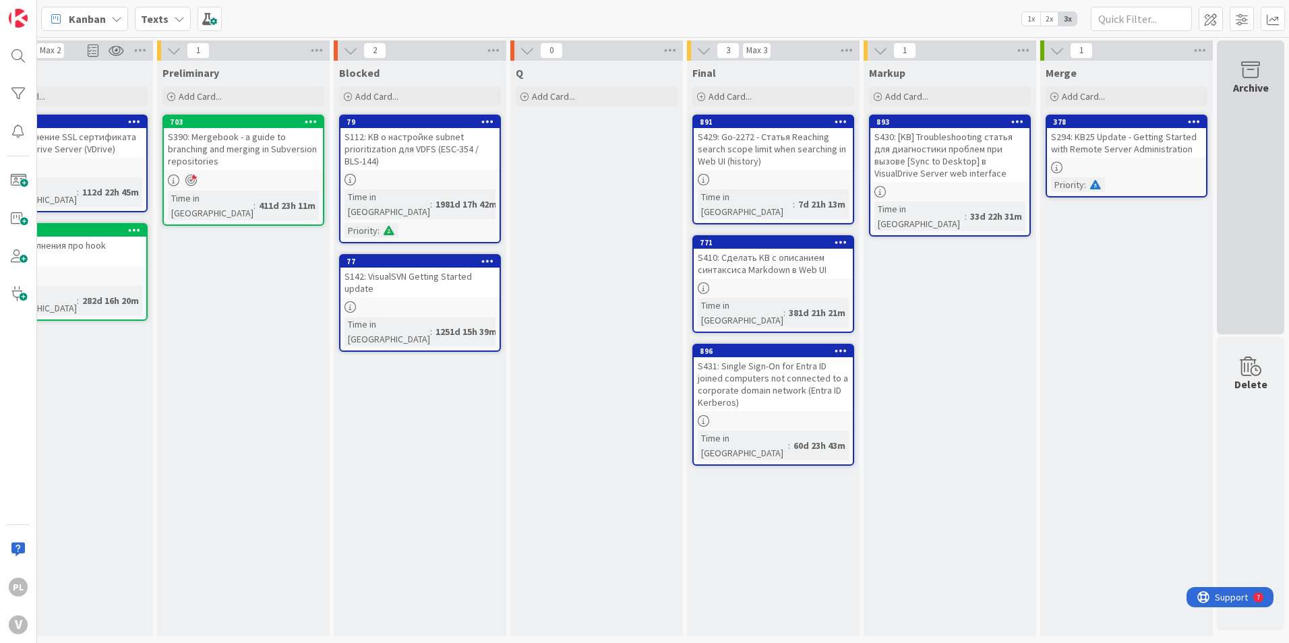
click at [1224, 162] on div "Archive" at bounding box center [1250, 187] width 67 height 294
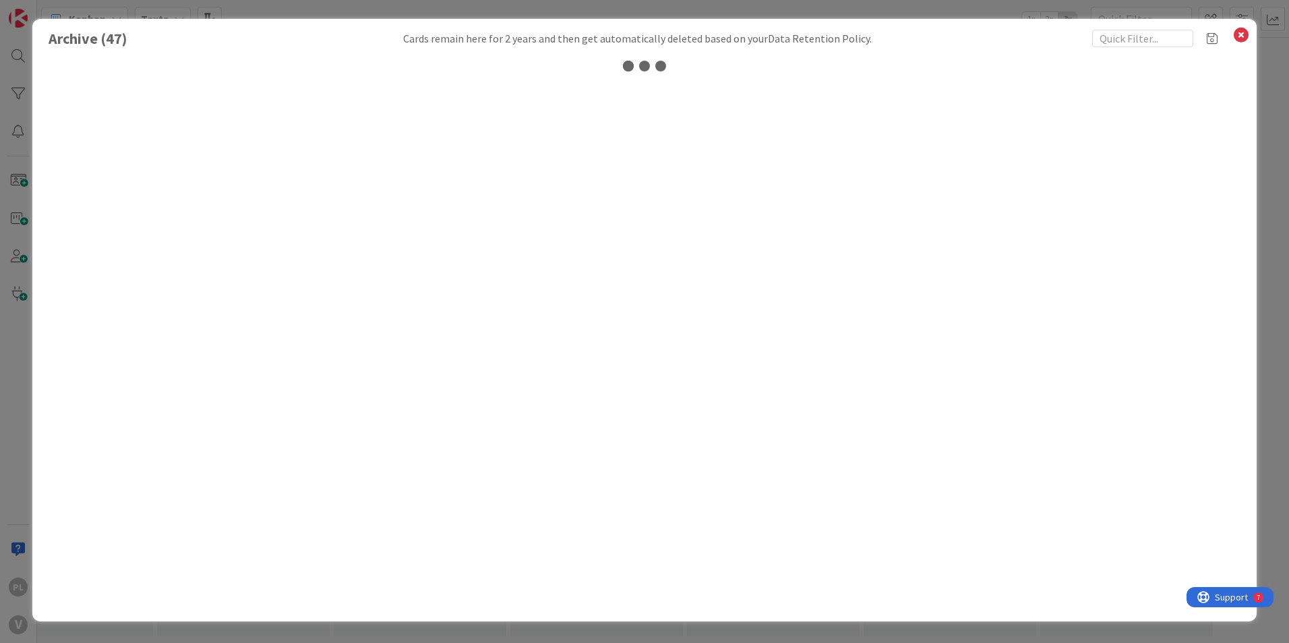
scroll to position [0, 415]
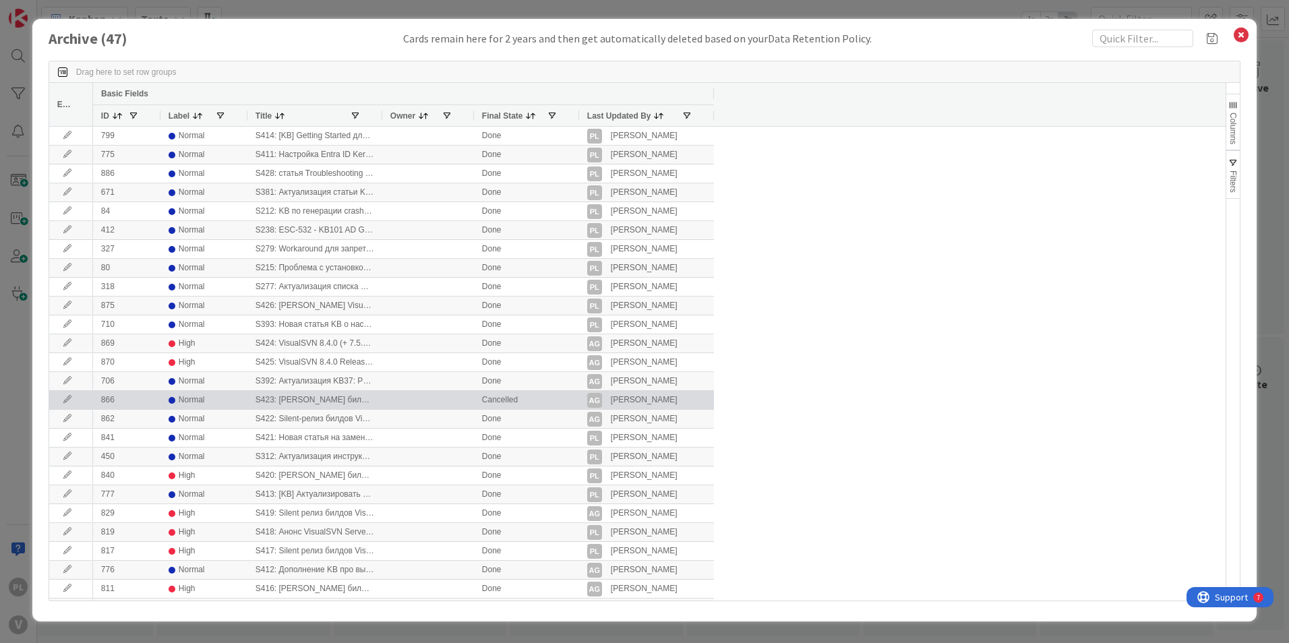
click at [324, 402] on div "S423: [PERSON_NAME] билдов VisualSVN и VisualSVN Server на базе OpenSSL 3.0.16" at bounding box center [314, 400] width 135 height 18
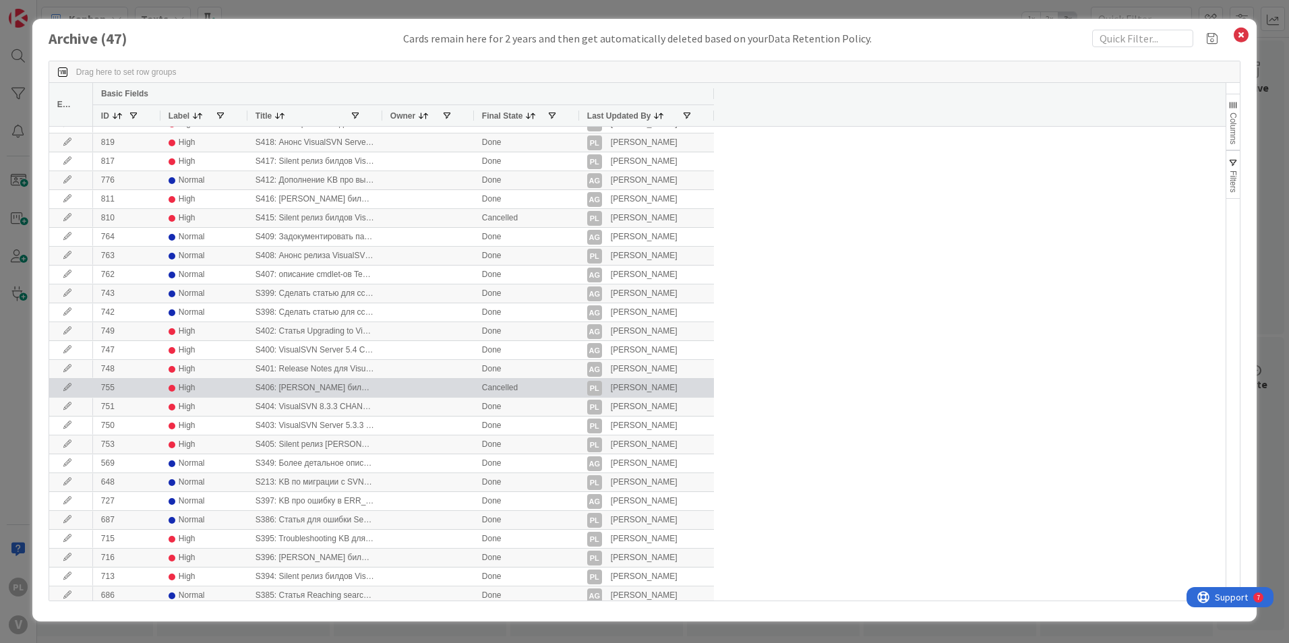
scroll to position [413, 0]
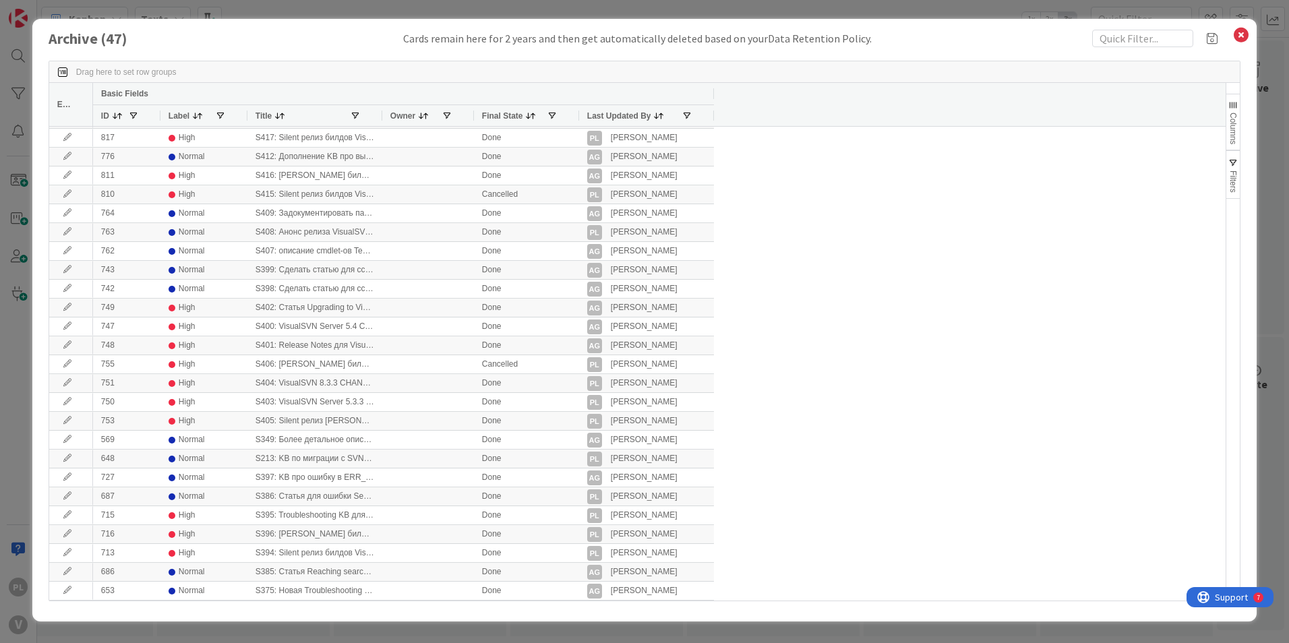
click at [1240, 29] on icon at bounding box center [1241, 35] width 18 height 19
